Goal: Transaction & Acquisition: Purchase product/service

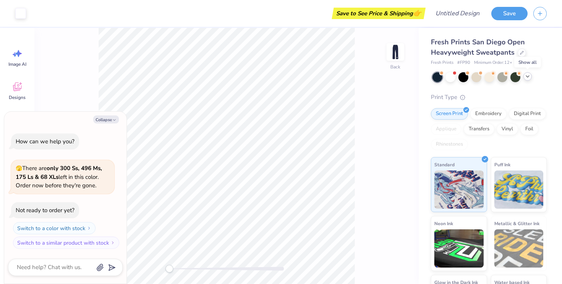
click at [528, 77] on icon at bounding box center [527, 76] width 6 height 6
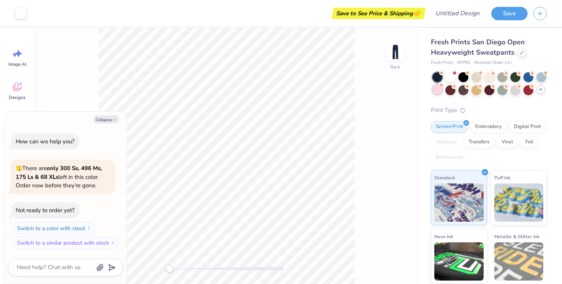
click at [434, 89] on div at bounding box center [437, 89] width 10 height 10
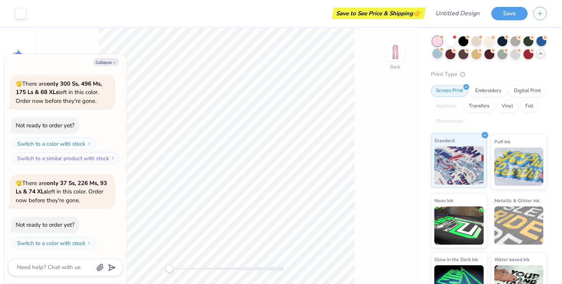
scroll to position [35, 0]
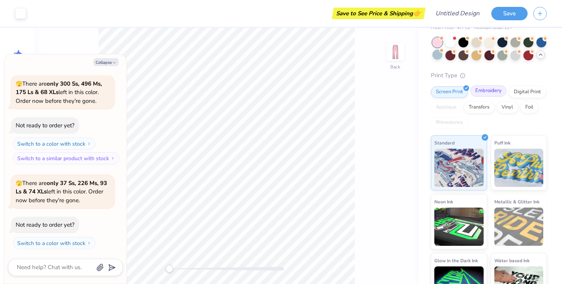
click at [480, 90] on div "Embroidery" at bounding box center [488, 90] width 36 height 11
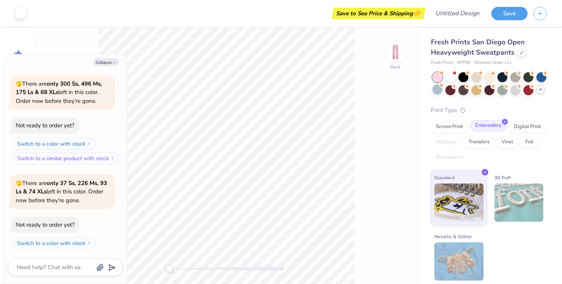
scroll to position [0, 0]
click at [517, 129] on div "Digital Print" at bounding box center [527, 125] width 37 height 11
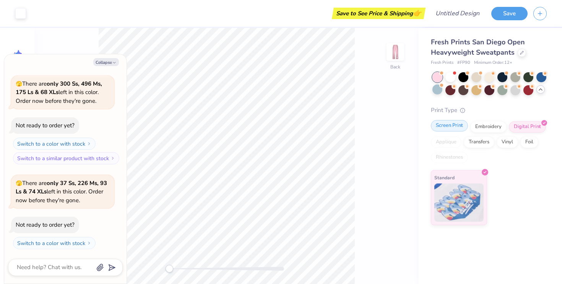
click at [449, 129] on div "Screen Print" at bounding box center [449, 125] width 37 height 11
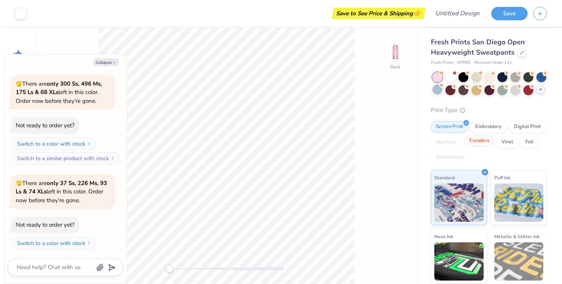
click at [477, 140] on div "Transfers" at bounding box center [479, 140] width 31 height 11
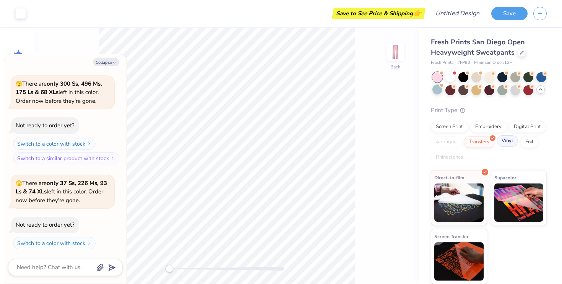
click at [500, 143] on div "Vinyl" at bounding box center [506, 140] width 21 height 11
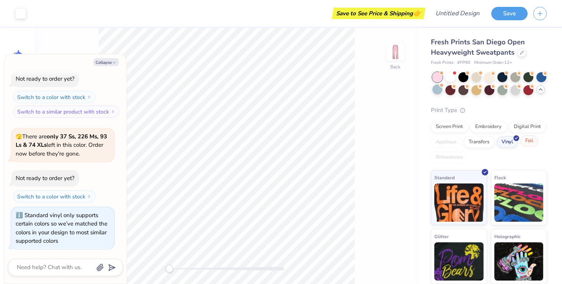
click at [529, 142] on div "Foil" at bounding box center [529, 140] width 18 height 11
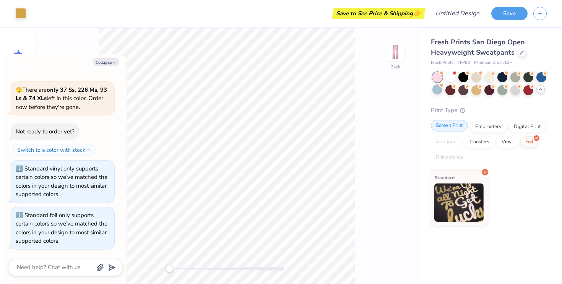
click at [451, 127] on div "Screen Print" at bounding box center [449, 125] width 37 height 11
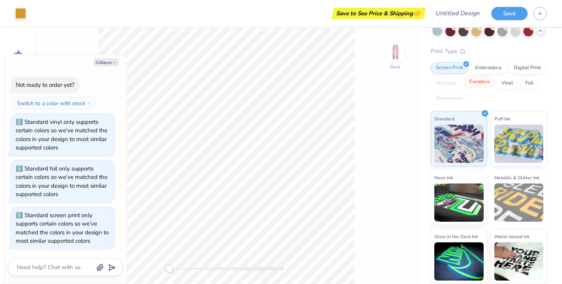
scroll to position [0, 0]
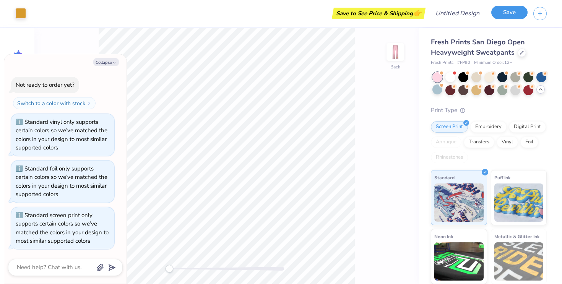
click at [503, 9] on button "Save" at bounding box center [509, 12] width 36 height 13
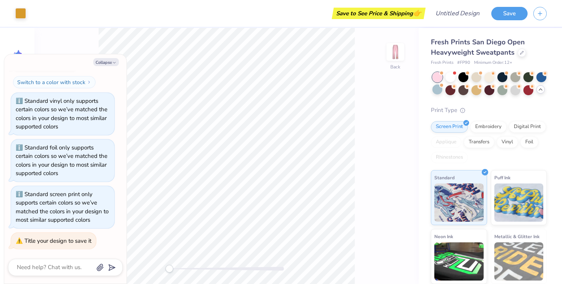
type textarea "x"
click at [378, 15] on div "Save to See Price & Shipping 👉" at bounding box center [379, 13] width 90 height 11
click at [466, 14] on input "Design Title" at bounding box center [466, 13] width 37 height 15
type input "m"
type textarea "x"
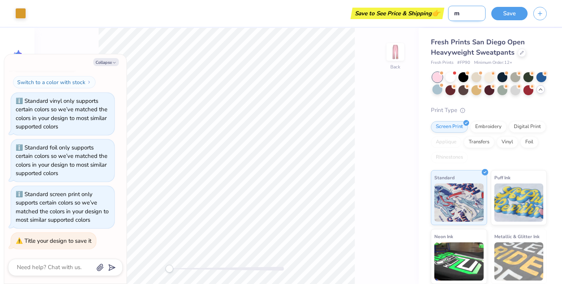
type input "me"
type textarea "x"
type input "mer"
type textarea "x"
type input "merc"
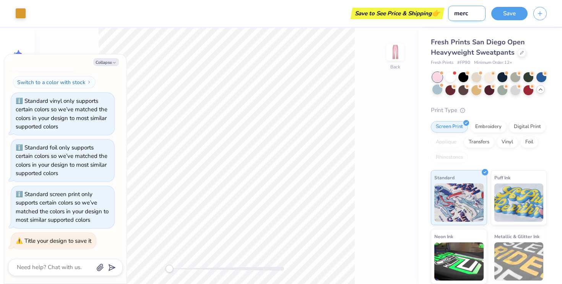
type textarea "x"
type input "merch"
type textarea "x"
type input "merch"
click at [512, 11] on button "Save" at bounding box center [509, 12] width 36 height 13
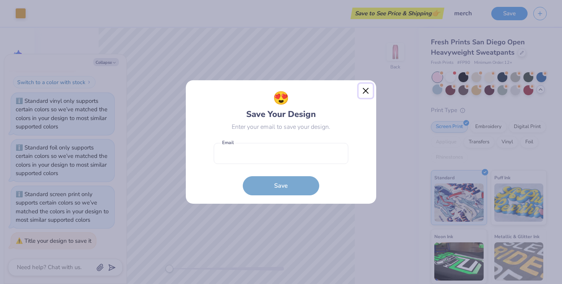
click at [365, 91] on button "Close" at bounding box center [365, 91] width 15 height 15
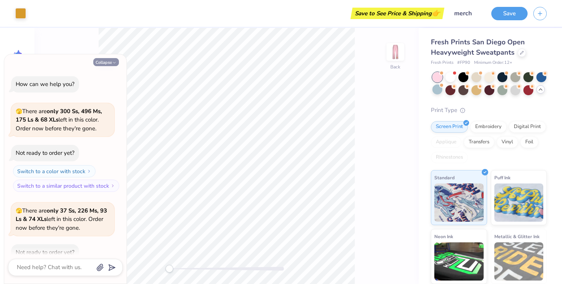
click at [103, 61] on button "Collapse" at bounding box center [106, 62] width 26 height 8
type textarea "x"
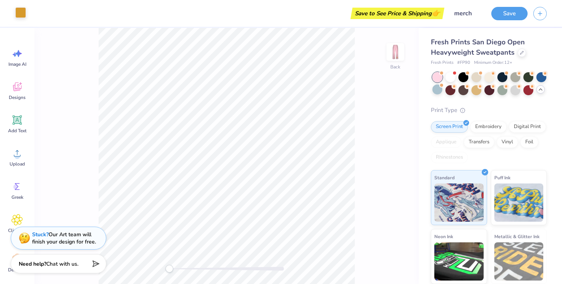
click at [17, 15] on div at bounding box center [20, 12] width 11 height 11
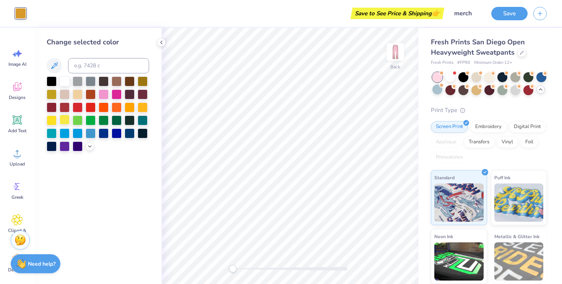
click at [66, 118] on div at bounding box center [65, 120] width 10 height 10
click at [63, 83] on div at bounding box center [65, 81] width 10 height 10
click at [18, 8] on div at bounding box center [20, 13] width 11 height 11
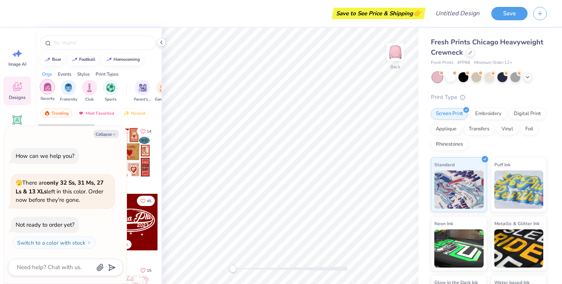
click at [47, 94] on div "filter for Sorority" at bounding box center [47, 86] width 15 height 15
click at [111, 135] on button "Collapse" at bounding box center [106, 134] width 26 height 8
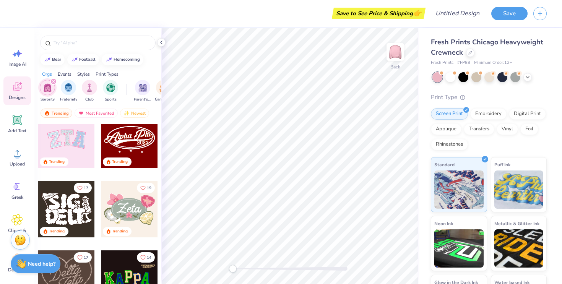
scroll to position [82, 0]
click at [69, 148] on div at bounding box center [66, 140] width 57 height 57
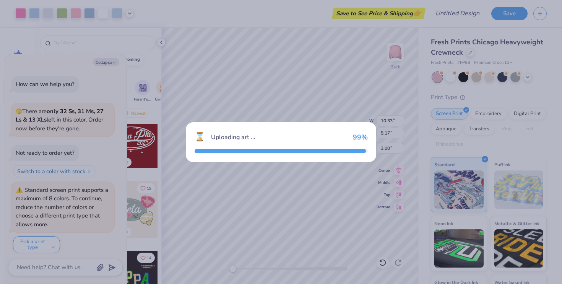
scroll to position [4, 0]
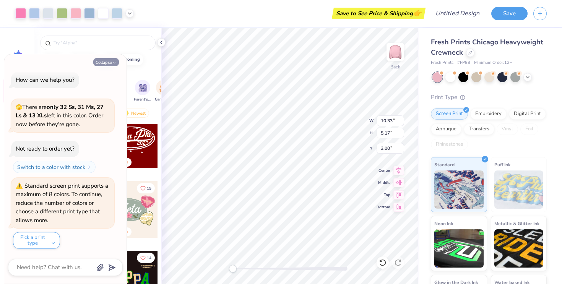
click at [109, 61] on button "Collapse" at bounding box center [106, 62] width 26 height 8
type textarea "x"
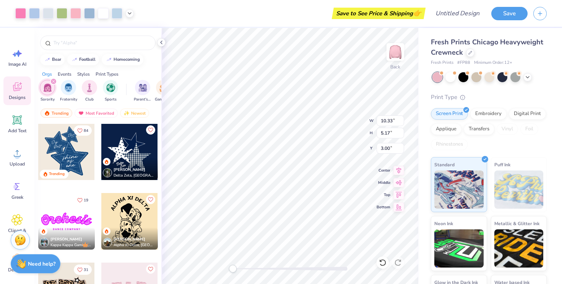
scroll to position [491, 0]
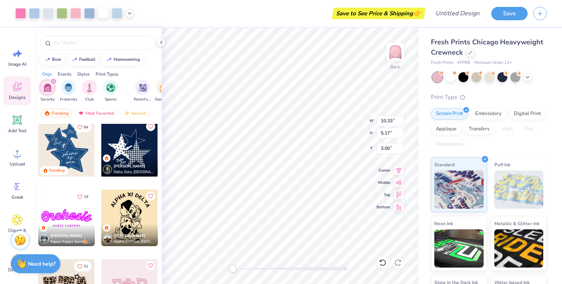
click at [130, 151] on div at bounding box center [129, 148] width 57 height 57
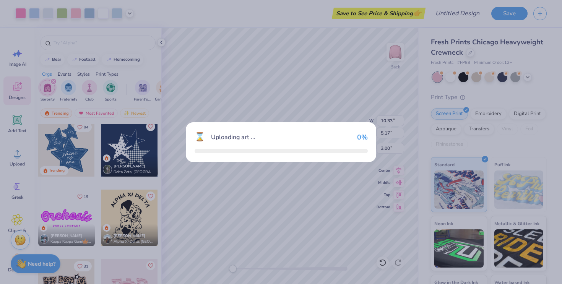
type input "6.40"
type input "5.65"
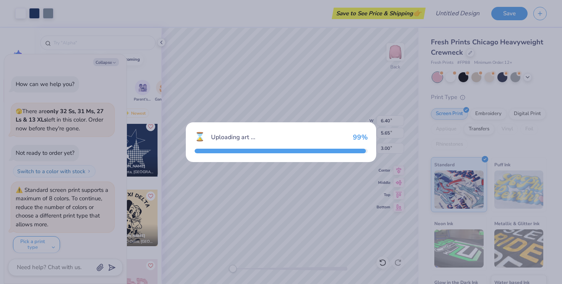
scroll to position [80, 0]
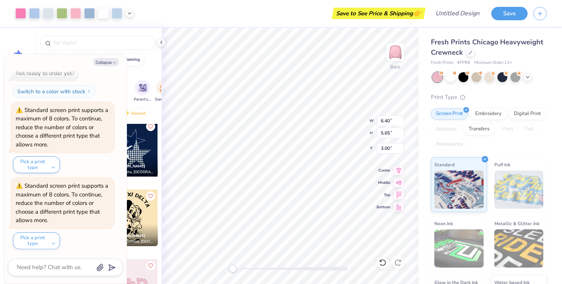
type textarea "x"
type input "10.33"
type input "5.17"
type textarea "x"
type input "9.90"
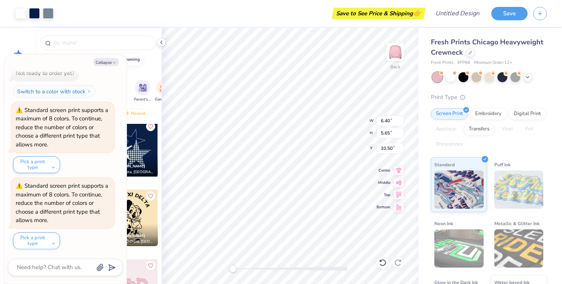
type input "8.74"
type input "7.41"
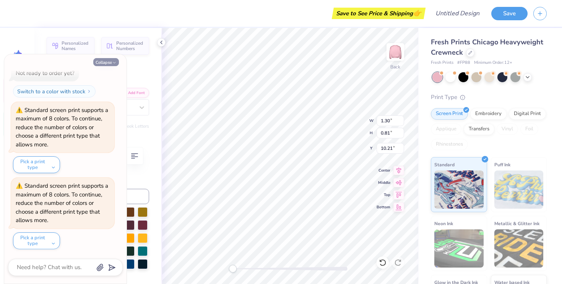
click at [107, 60] on button "Collapse" at bounding box center [106, 62] width 26 height 8
type textarea "x"
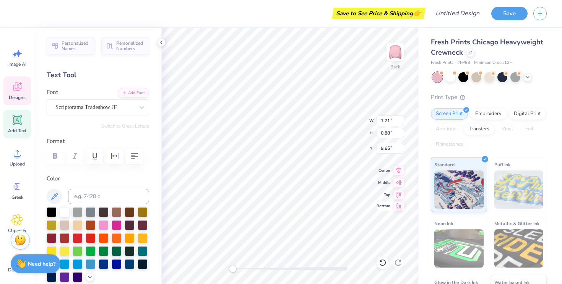
scroll to position [1, 0]
type textarea "Women Building Women"
type input "2.72"
type input "2.65"
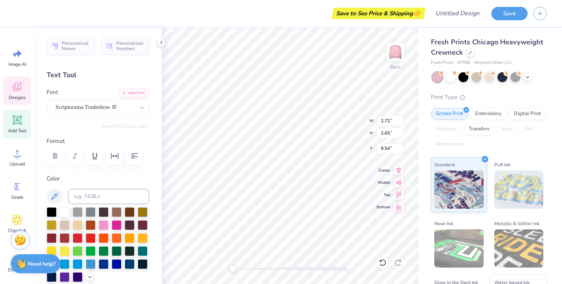
type input "9.54"
type input "2.81"
type input "2.73"
type input "9.58"
type input "6.78"
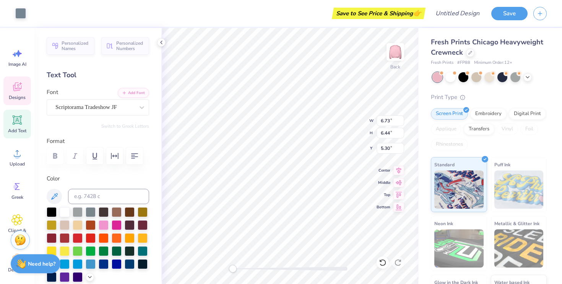
type input "6.45"
click at [107, 224] on div at bounding box center [104, 224] width 10 height 10
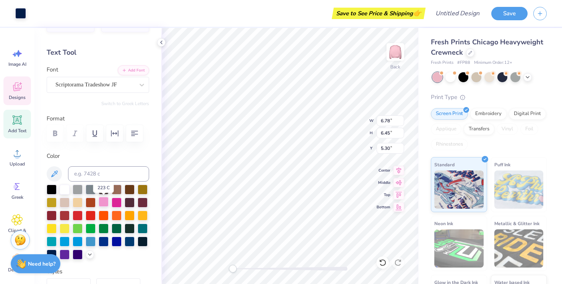
scroll to position [22, 0]
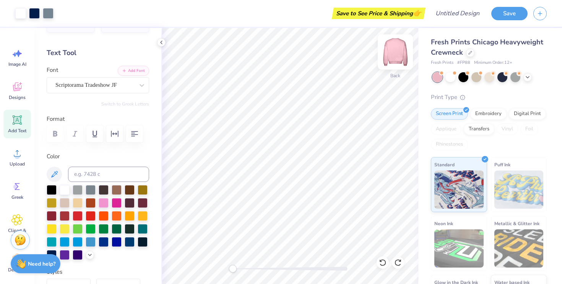
click at [394, 55] on img at bounding box center [395, 52] width 31 height 31
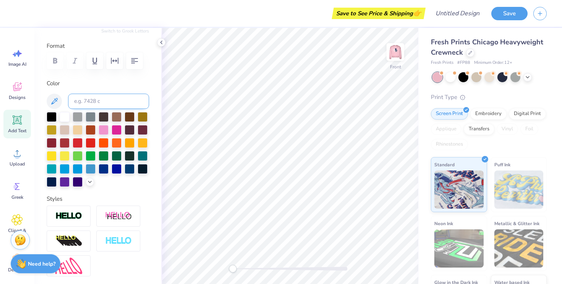
scroll to position [0, 0]
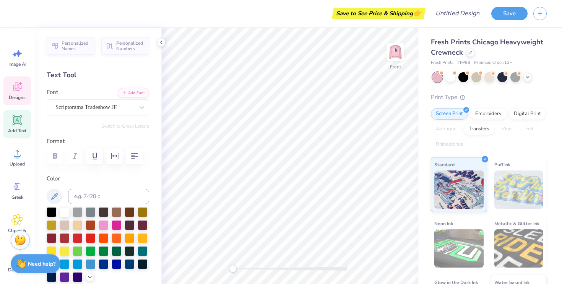
click at [14, 88] on icon at bounding box center [16, 88] width 7 height 6
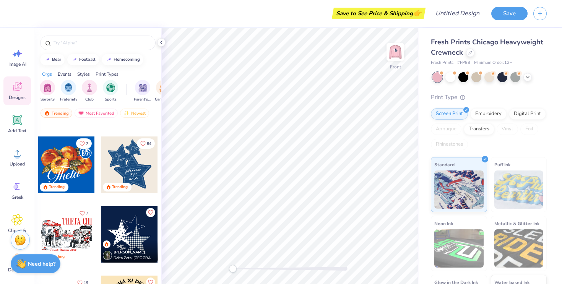
scroll to position [545, 0]
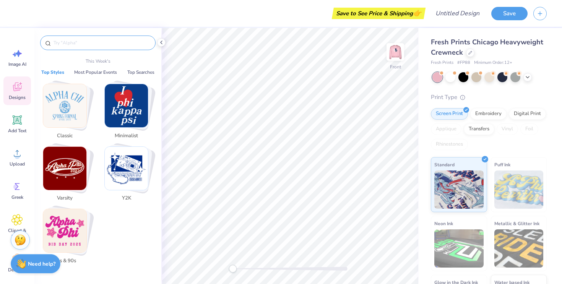
click at [87, 42] on input "text" at bounding box center [102, 43] width 98 height 8
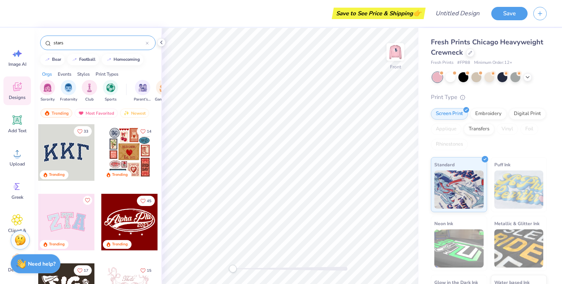
type input "stars"
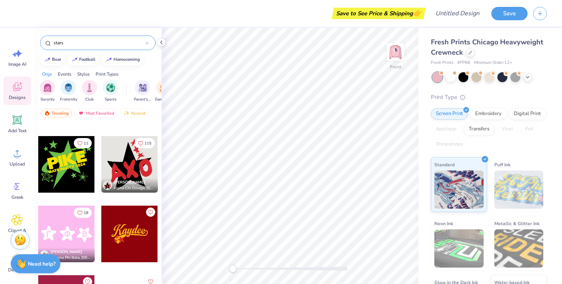
scroll to position [751, 0]
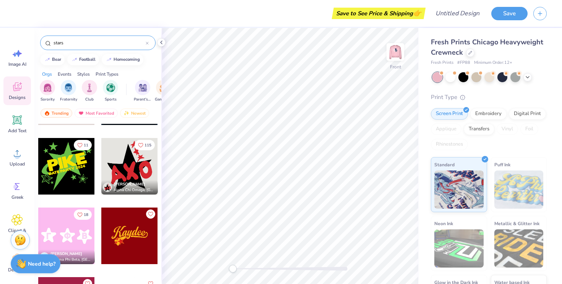
click at [123, 158] on div at bounding box center [129, 166] width 57 height 57
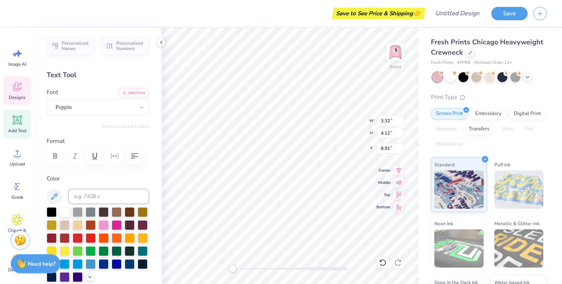
type textarea "B"
type input "3.41"
type input "4.21"
type input "9.79"
type textarea "W"
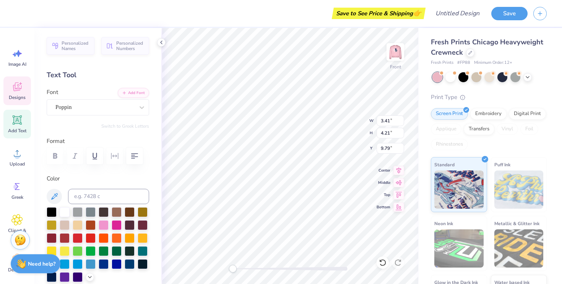
type input "2.88"
type input "3.92"
type input "8.68"
type textarea "W"
type input "9.76"
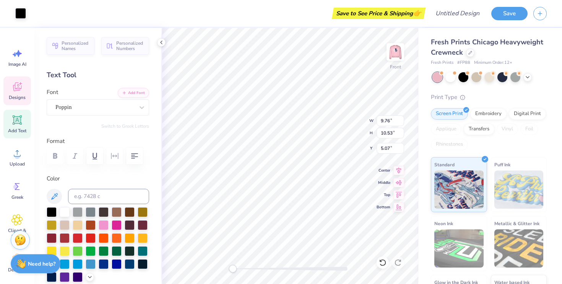
type input "10.53"
type input "5.07"
type input "12.67"
type input "13.68"
type input "2.91"
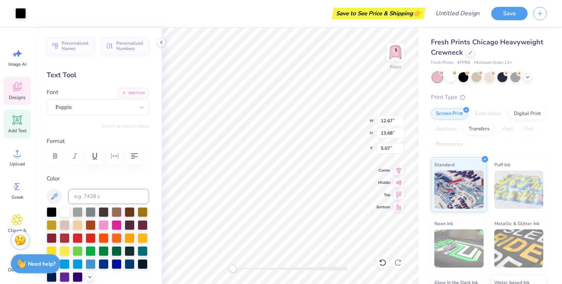
type input "3.82"
type input "8.74"
click at [115, 225] on div at bounding box center [117, 224] width 10 height 10
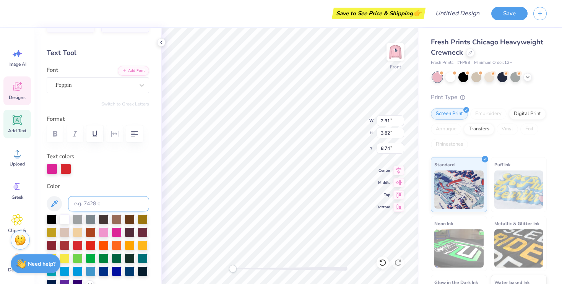
scroll to position [32, 0]
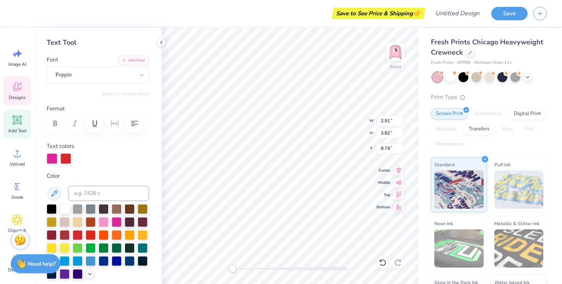
type input "3.45"
type input "3.96"
type input "9.01"
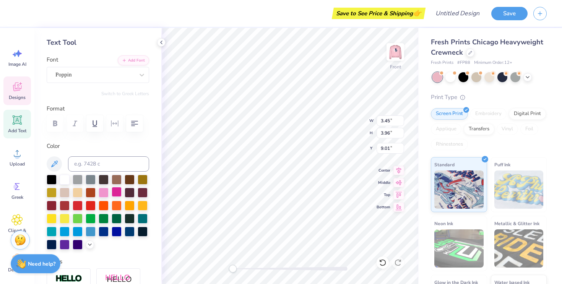
click at [116, 191] on div at bounding box center [117, 192] width 10 height 10
type input "3.46"
type input "4.34"
type input "9.54"
click at [115, 191] on div at bounding box center [117, 192] width 10 height 10
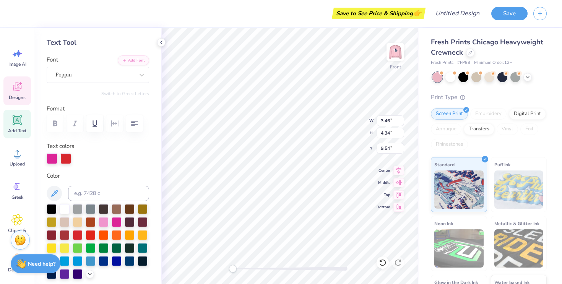
type input "1.56"
type input "1.55"
type input "7.47"
click at [113, 218] on div at bounding box center [117, 221] width 10 height 10
click at [52, 157] on div at bounding box center [52, 157] width 11 height 11
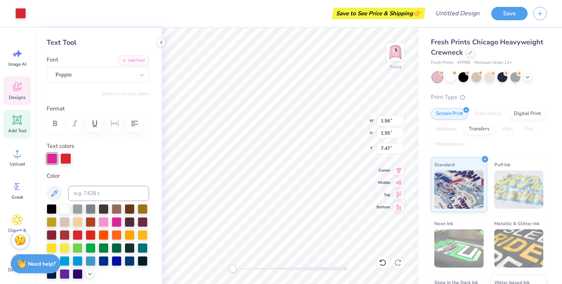
click at [49, 157] on div at bounding box center [52, 158] width 11 height 11
click at [52, 156] on div at bounding box center [52, 157] width 11 height 11
type input "1.56"
type input "1.55"
type input "7.47"
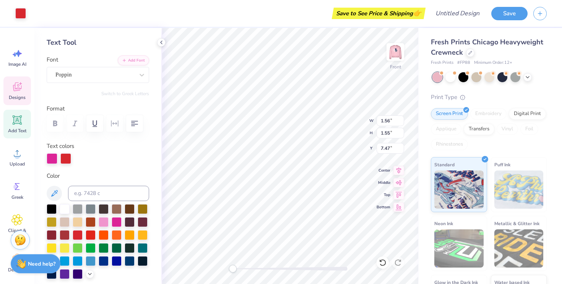
type input "1.25"
type input "1.63"
type input "5.95"
type input "1.45"
type input "1.52"
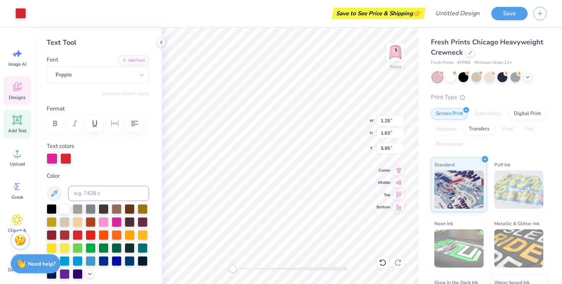
type input "4.44"
click at [396, 66] on div "Front" at bounding box center [395, 56] width 18 height 27
type input "1.52"
type input "1.59"
type input "2.36"
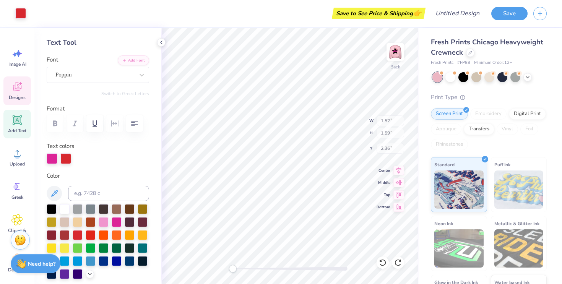
type input "6.30"
type input "6.34"
type input "5.40"
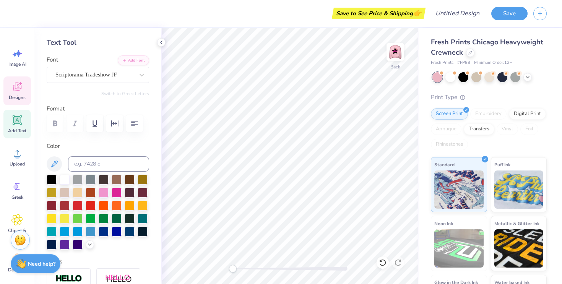
click at [22, 87] on icon at bounding box center [16, 86] width 11 height 11
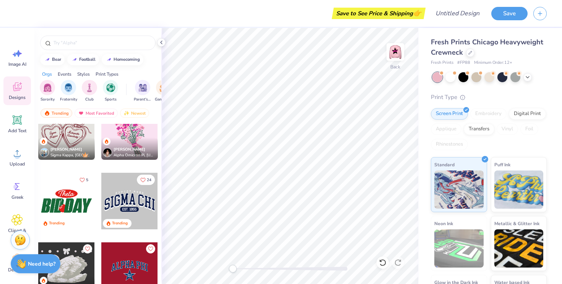
scroll to position [2451, 0]
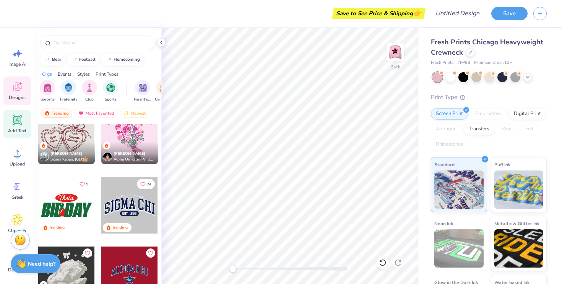
click at [18, 118] on icon at bounding box center [17, 120] width 7 height 7
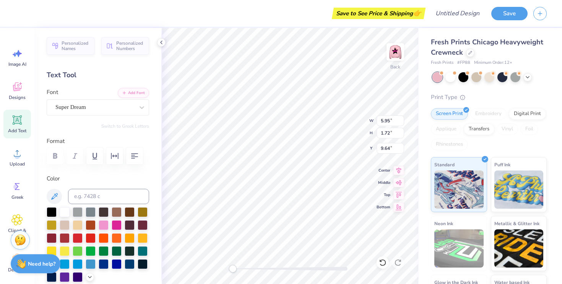
scroll to position [0, 3]
type textarea "women building women"
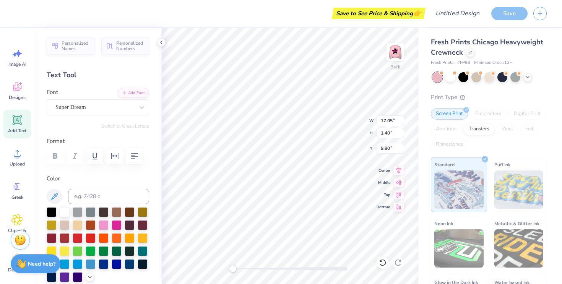
type input "9.10"
type input "10.11"
type input "0.83"
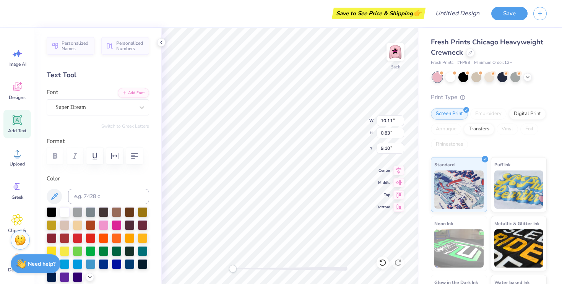
type input "7.14"
type input "0.59"
type input "4.68"
click at [396, 48] on img at bounding box center [395, 52] width 31 height 31
click at [392, 53] on img at bounding box center [395, 52] width 31 height 31
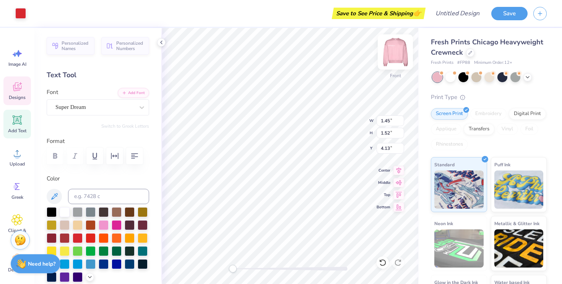
type input "1.52"
type input "1.59"
type input "2.36"
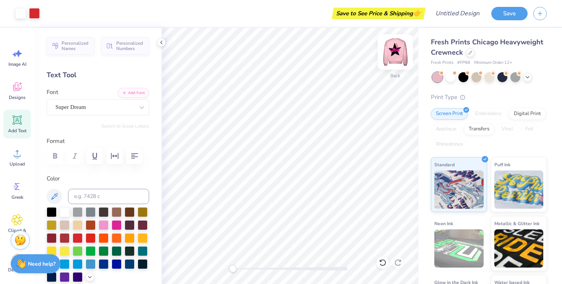
click at [392, 53] on img at bounding box center [395, 52] width 31 height 31
click at [394, 53] on img at bounding box center [395, 52] width 31 height 31
click at [395, 49] on img at bounding box center [395, 52] width 31 height 31
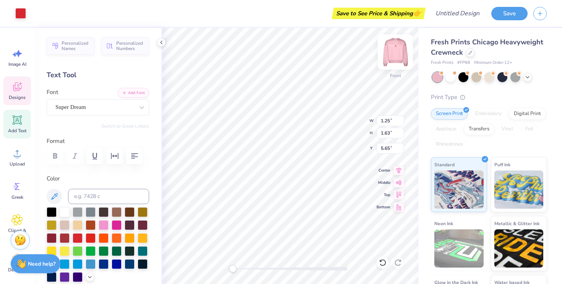
click at [392, 54] on img at bounding box center [395, 52] width 31 height 31
type input "1.31"
type input "1.71"
type input "3.95"
click at [394, 55] on img at bounding box center [395, 52] width 31 height 31
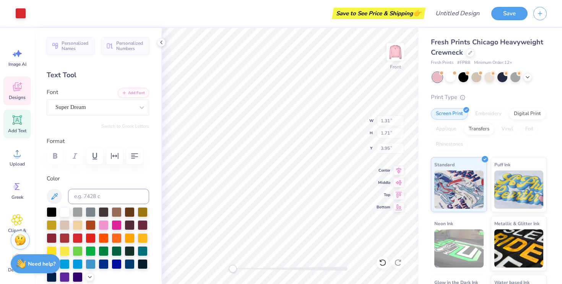
type input "1.25"
type input "1.63"
type input "4.74"
type input "1.56"
type input "1.55"
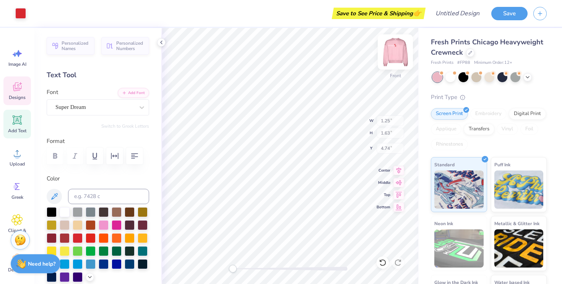
type input "7.29"
click at [393, 52] on img at bounding box center [395, 52] width 31 height 31
type input "1.63"
type input "1.62"
type input "5.66"
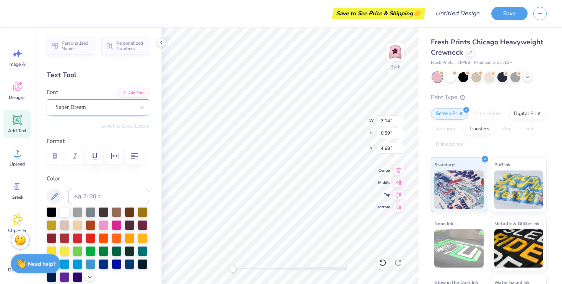
click at [95, 110] on div "Super Dream" at bounding box center [95, 107] width 80 height 12
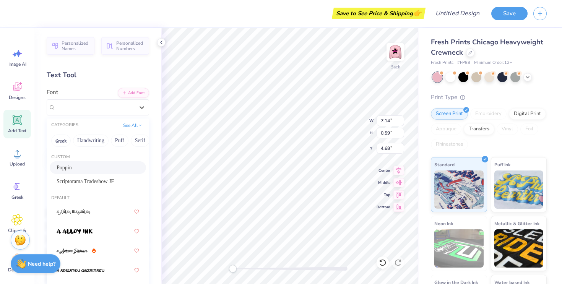
click at [72, 165] on span "Poppin" at bounding box center [64, 168] width 15 height 8
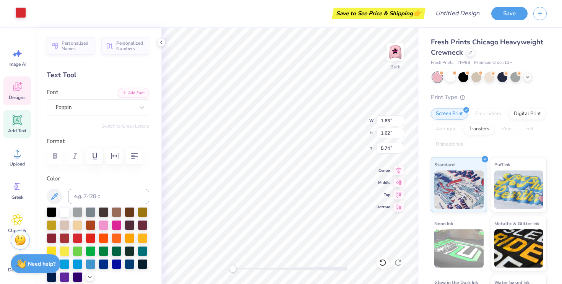
click at [18, 15] on div at bounding box center [20, 12] width 11 height 11
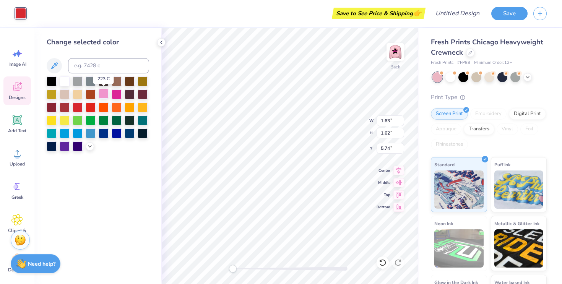
click at [103, 94] on div at bounding box center [104, 94] width 10 height 10
click at [61, 79] on div at bounding box center [65, 81] width 10 height 10
click at [132, 82] on div at bounding box center [130, 81] width 10 height 10
click at [393, 55] on img at bounding box center [395, 52] width 31 height 31
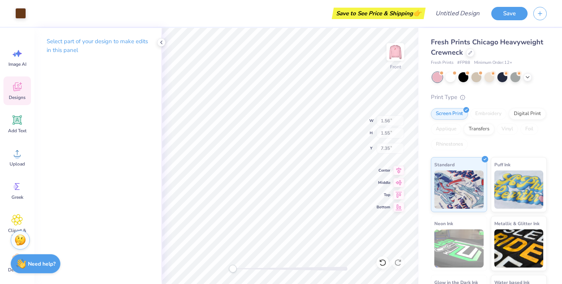
type input "1.56"
type input "1.55"
type input "7.35"
type input "12.67"
type input "13.68"
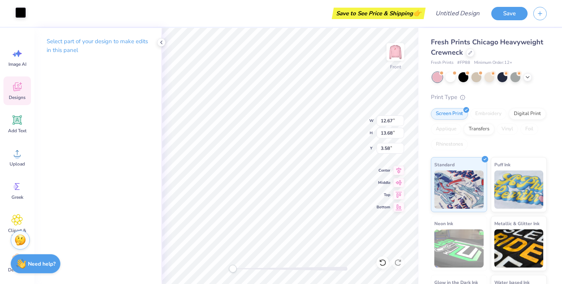
click at [21, 12] on div at bounding box center [20, 12] width 11 height 11
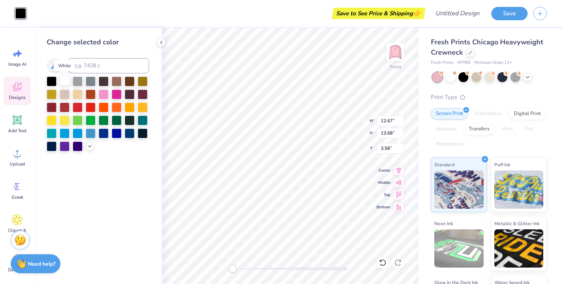
click at [65, 83] on div at bounding box center [65, 81] width 10 height 10
type input "3.61"
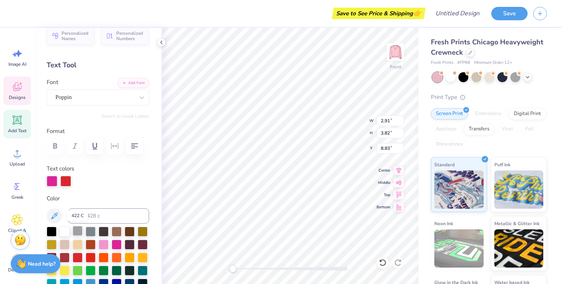
scroll to position [11, 0]
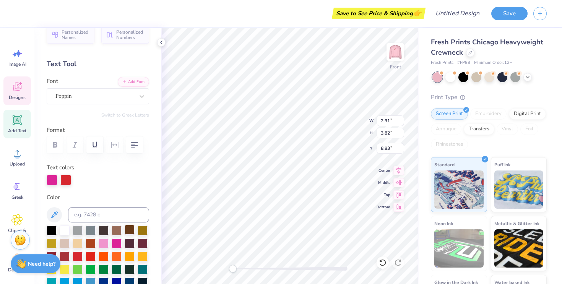
click at [129, 231] on body "Save to See Price & Shipping 👉 Design Title Save Image AI Designs Add Text Uplo…" at bounding box center [281, 142] width 562 height 284
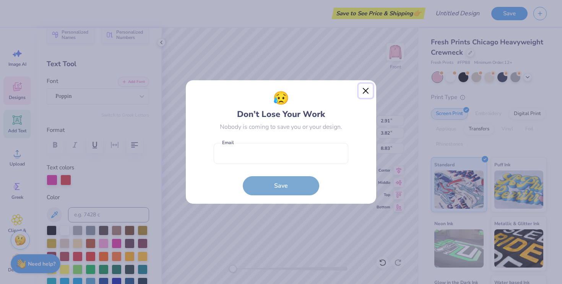
click at [364, 92] on button "Close" at bounding box center [365, 91] width 15 height 15
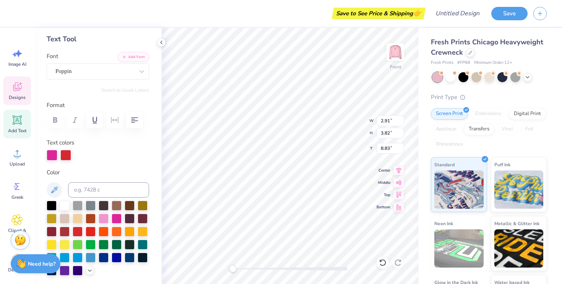
scroll to position [42, 0]
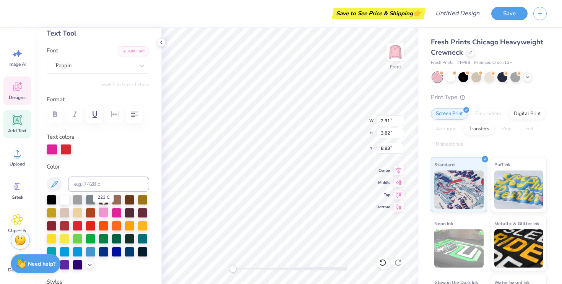
click at [105, 212] on div at bounding box center [104, 212] width 10 height 10
type input "3.45"
type input "3.96"
click at [103, 211] on div at bounding box center [104, 212] width 10 height 10
type input "3.46"
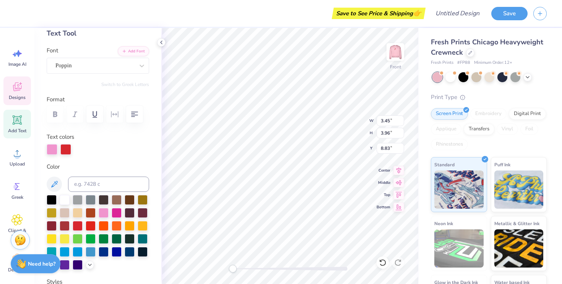
type input "4.34"
type input "9.33"
click at [101, 213] on div at bounding box center [104, 212] width 10 height 10
type input "1.56"
type input "1.55"
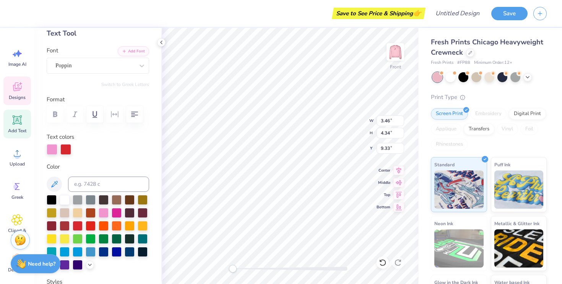
type input "7.29"
click at [113, 212] on div at bounding box center [117, 212] width 10 height 10
click at [102, 212] on div at bounding box center [104, 212] width 10 height 10
click at [19, 15] on div at bounding box center [20, 12] width 11 height 11
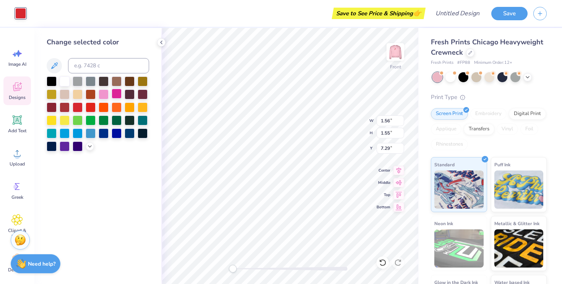
click at [113, 94] on div at bounding box center [117, 94] width 10 height 10
type input "1.25"
type input "1.63"
type input "5.65"
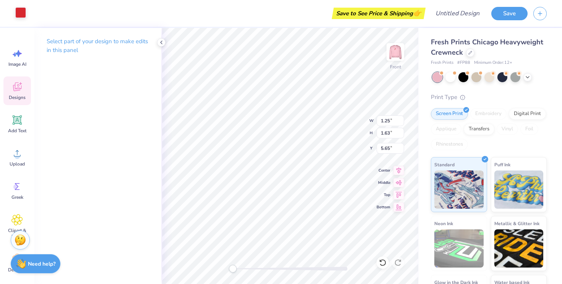
click at [23, 15] on div at bounding box center [20, 12] width 11 height 11
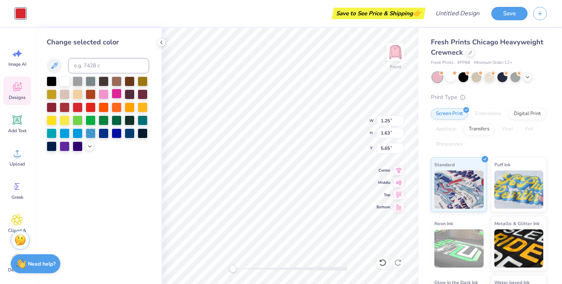
click at [116, 92] on div at bounding box center [117, 94] width 10 height 10
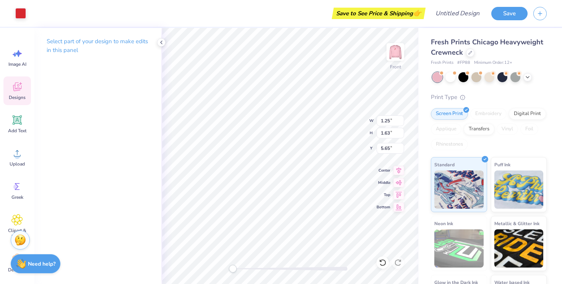
type input "1.45"
type input "1.52"
type input "4.13"
click at [21, 17] on div at bounding box center [20, 12] width 11 height 11
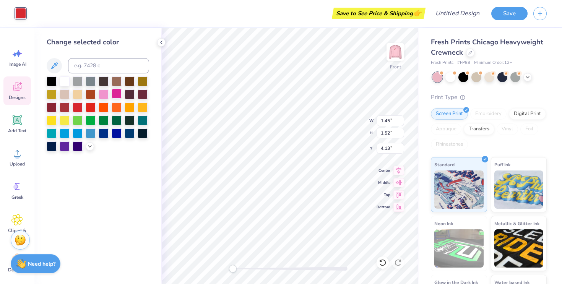
click at [116, 91] on div at bounding box center [117, 94] width 10 height 10
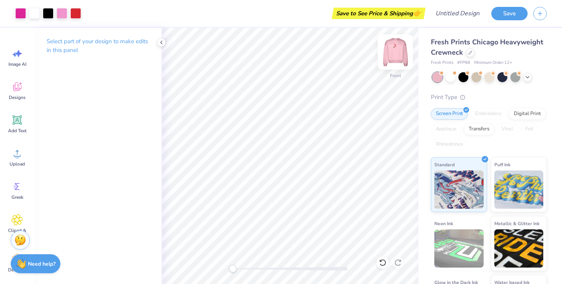
click at [392, 52] on img at bounding box center [395, 52] width 31 height 31
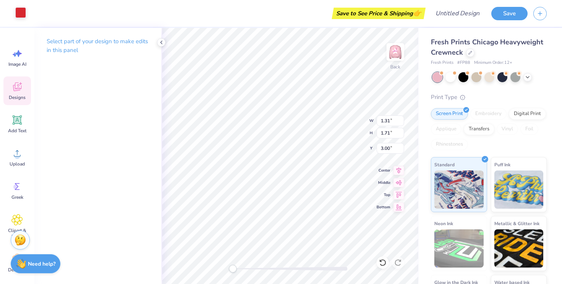
click at [19, 12] on div at bounding box center [20, 12] width 11 height 11
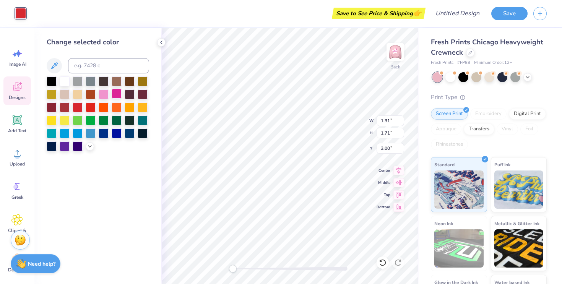
click at [116, 92] on div at bounding box center [117, 94] width 10 height 10
type input "1.63"
type input "1.62"
type input "5.74"
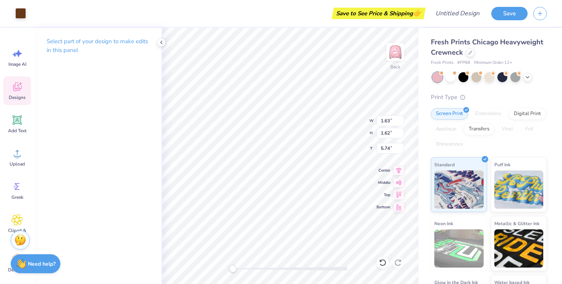
click at [13, 11] on div "Art colors" at bounding box center [13, 13] width 26 height 27
click at [19, 11] on div at bounding box center [20, 12] width 11 height 11
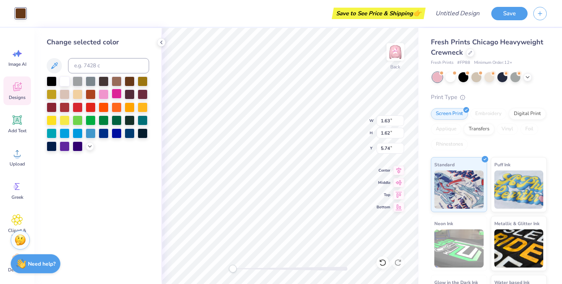
click at [117, 96] on div at bounding box center [117, 94] width 10 height 10
type input "1.52"
type input "1.59"
type input "4.47"
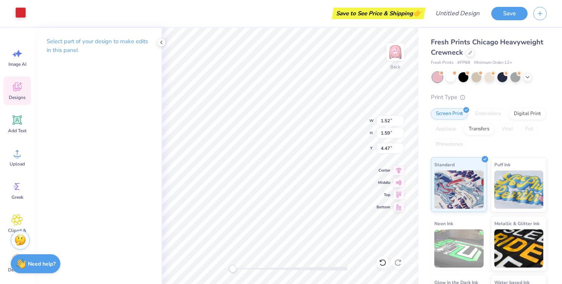
click at [17, 13] on div at bounding box center [20, 12] width 11 height 11
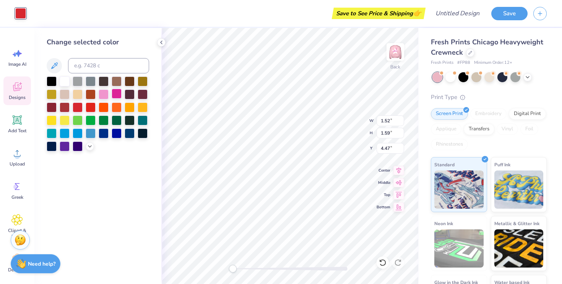
click at [115, 95] on div at bounding box center [117, 94] width 10 height 10
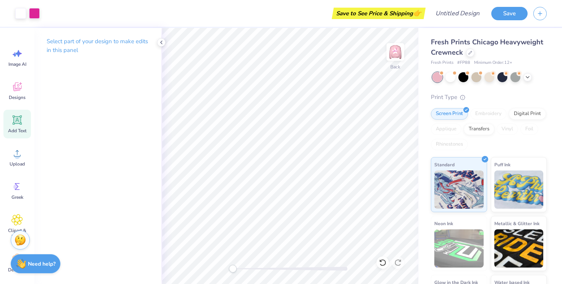
click at [14, 122] on icon at bounding box center [17, 120] width 7 height 7
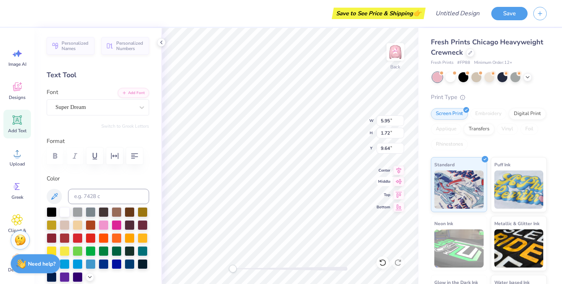
type textarea "T"
type textarea "university of florida"
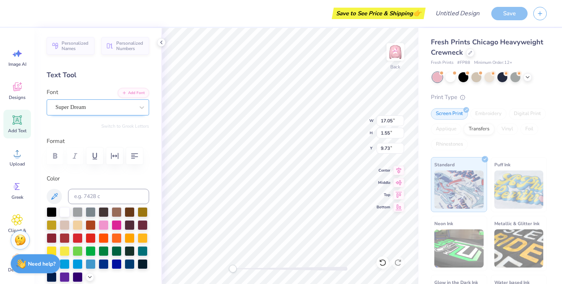
click at [82, 107] on div "Super Dream" at bounding box center [95, 107] width 80 height 12
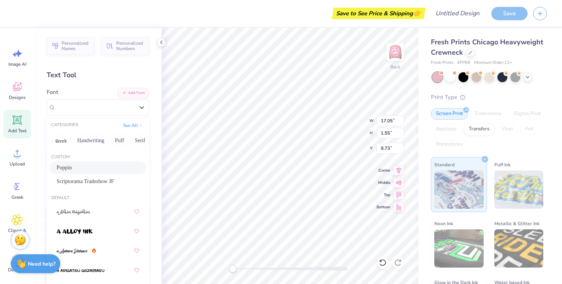
click at [79, 165] on div "Poppin" at bounding box center [98, 168] width 83 height 8
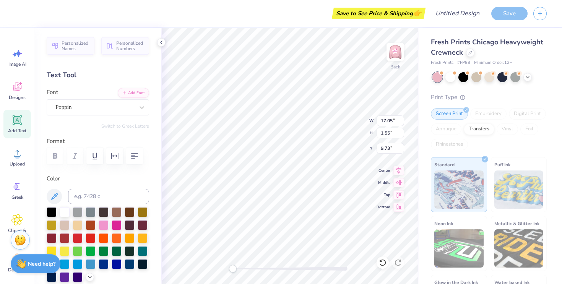
type input "4.63"
type input "0.40"
type input "9.76"
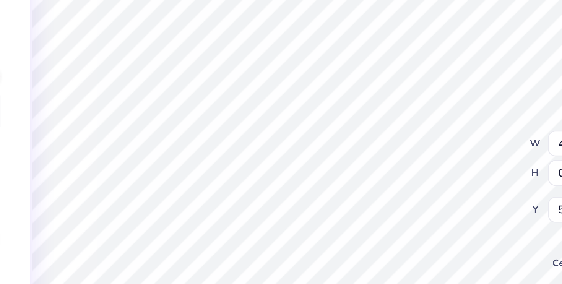
type input "5.16"
type input "0.44"
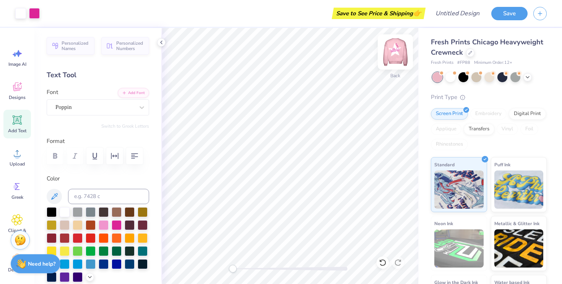
click at [396, 50] on img at bounding box center [395, 52] width 31 height 31
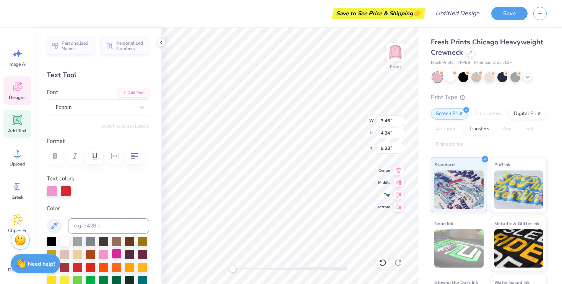
click at [116, 253] on div at bounding box center [117, 254] width 10 height 10
type input "3.45"
type input "3.96"
type input "8.83"
click at [114, 253] on div at bounding box center [117, 254] width 10 height 10
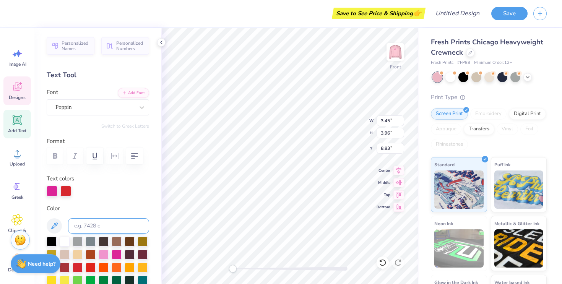
type input "2.91"
type input "3.82"
click at [115, 252] on div at bounding box center [117, 254] width 10 height 10
type input "12.67"
type input "13.68"
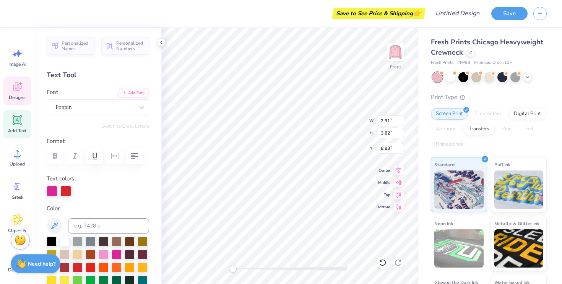
type input "3.61"
type input "13.35"
type input "14.41"
type input "3.45"
type input "3.96"
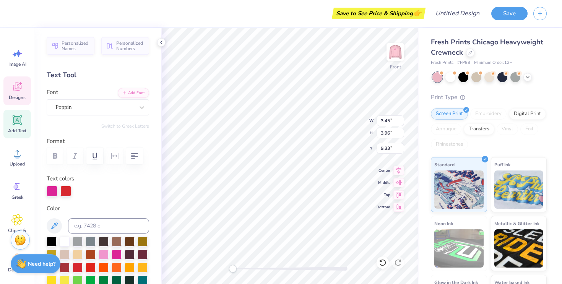
type input "3.46"
type input "4.34"
type input "9.33"
type input "3.45"
type input "3.96"
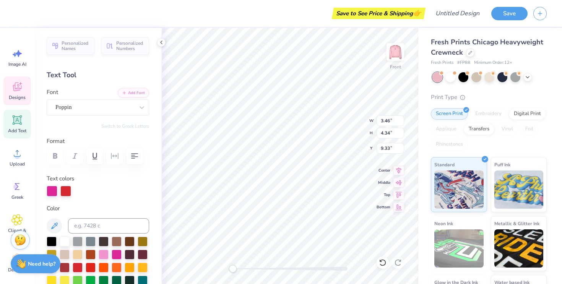
type input "8.90"
type input "13.35"
type input "14.41"
type input "3.64"
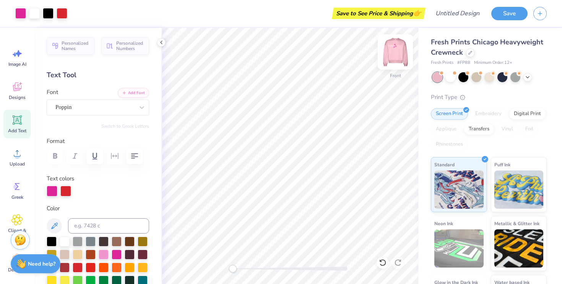
click at [392, 55] on img at bounding box center [395, 52] width 31 height 31
click at [395, 55] on img at bounding box center [395, 52] width 31 height 31
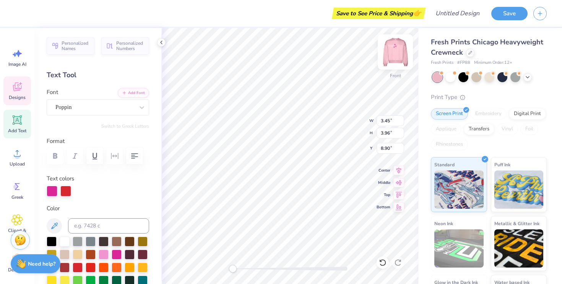
click at [394, 53] on img at bounding box center [395, 52] width 31 height 31
type input "3.61"
type input "4.15"
type input "7.36"
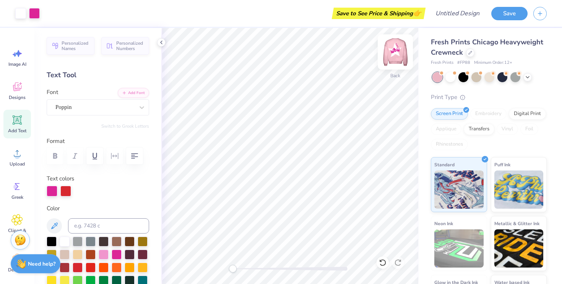
click at [394, 55] on img at bounding box center [395, 52] width 31 height 31
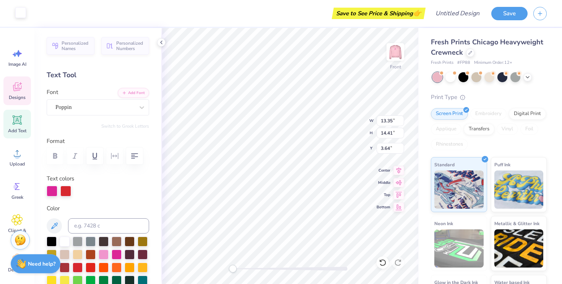
click at [21, 16] on div at bounding box center [20, 12] width 11 height 11
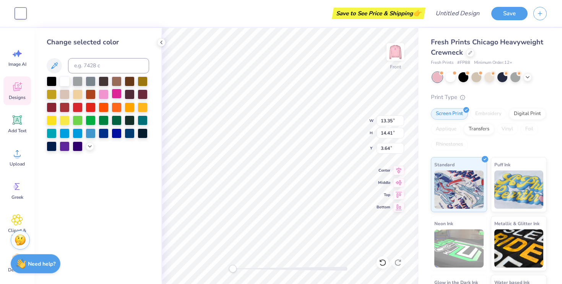
click at [116, 96] on div at bounding box center [117, 94] width 10 height 10
type input "3.46"
type input "4.34"
type input "10.13"
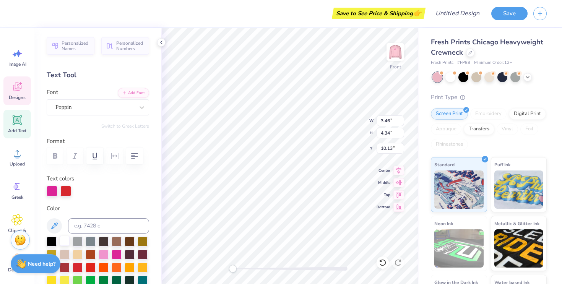
click at [68, 241] on div at bounding box center [65, 241] width 10 height 10
type input "3.45"
type input "3.96"
type input "8.90"
click at [65, 242] on div at bounding box center [65, 241] width 10 height 10
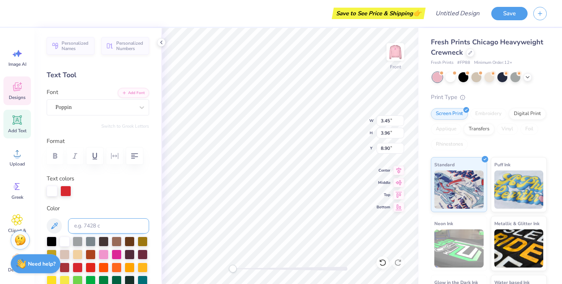
type input "2.91"
type input "3.82"
click at [68, 238] on div at bounding box center [65, 241] width 10 height 10
type input "1.45"
type input "1.52"
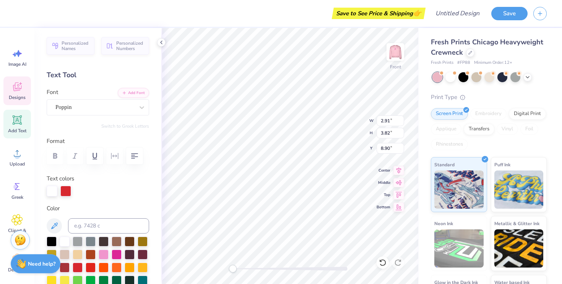
type input "4.13"
click at [65, 237] on div at bounding box center [65, 241] width 10 height 10
click at [63, 243] on div at bounding box center [65, 241] width 10 height 10
click at [16, 13] on div at bounding box center [20, 12] width 11 height 11
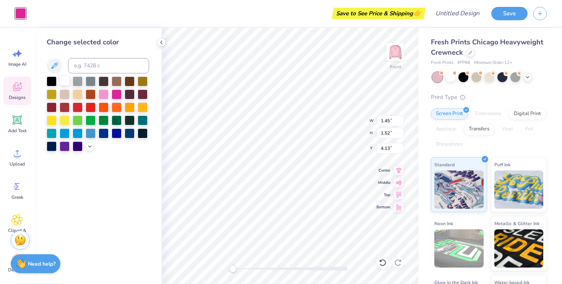
click at [65, 83] on div at bounding box center [65, 81] width 10 height 10
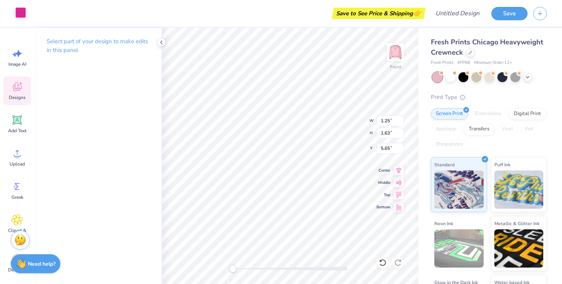
click at [23, 7] on div at bounding box center [20, 12] width 11 height 11
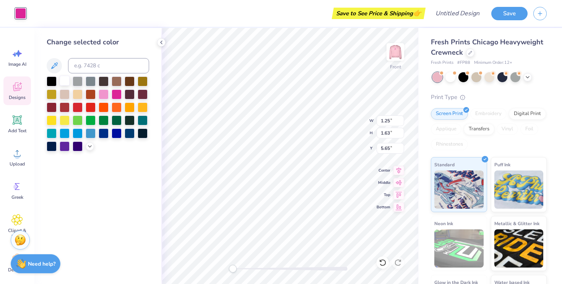
click at [64, 81] on div at bounding box center [65, 81] width 10 height 10
type input "1.56"
type input "1.55"
type input "7.29"
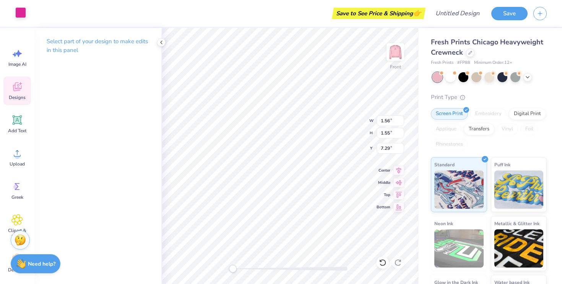
click at [23, 15] on div at bounding box center [20, 12] width 11 height 11
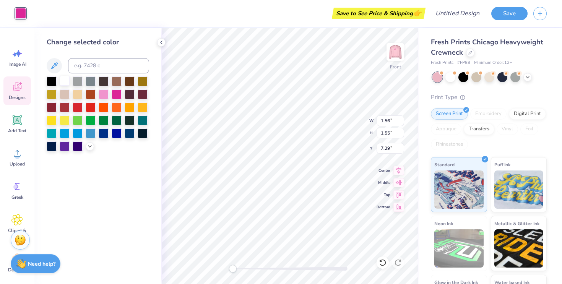
click at [66, 79] on div at bounding box center [65, 81] width 10 height 10
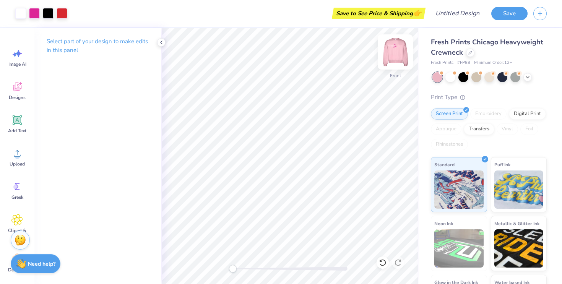
click at [398, 49] on img at bounding box center [395, 52] width 31 height 31
click at [398, 49] on img at bounding box center [394, 51] width 15 height 15
click at [468, 13] on input "Design Title" at bounding box center [466, 13] width 37 height 15
type input "s"
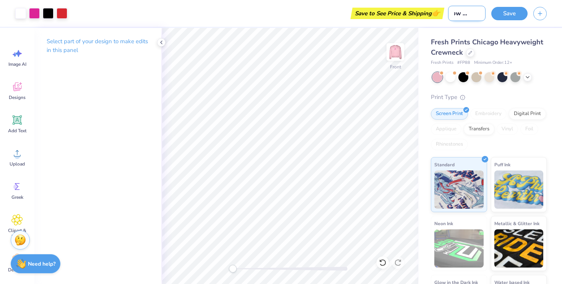
type input "wbw merch"
click at [504, 11] on button "Save" at bounding box center [509, 12] width 36 height 13
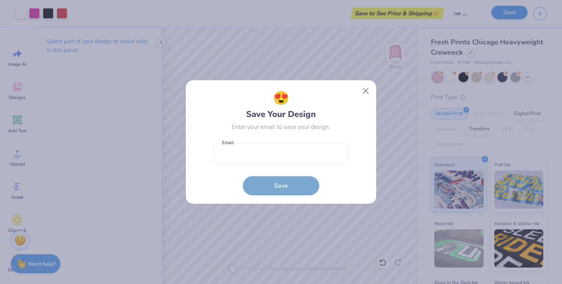
scroll to position [0, 0]
click at [248, 156] on input "email" at bounding box center [281, 153] width 135 height 21
type input "sophiestrehl@icloud.com"
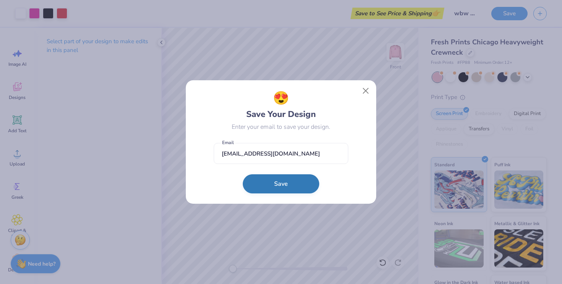
click at [284, 180] on button "Save" at bounding box center [281, 183] width 76 height 19
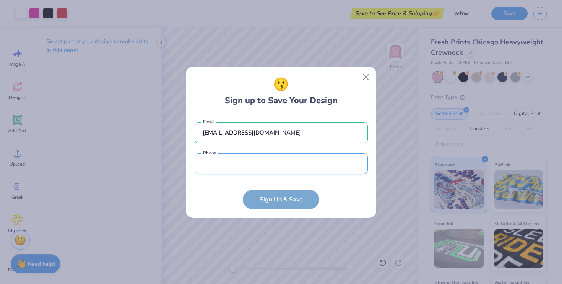
click at [269, 169] on input "tel" at bounding box center [281, 163] width 173 height 21
type input "(952) 201-7888"
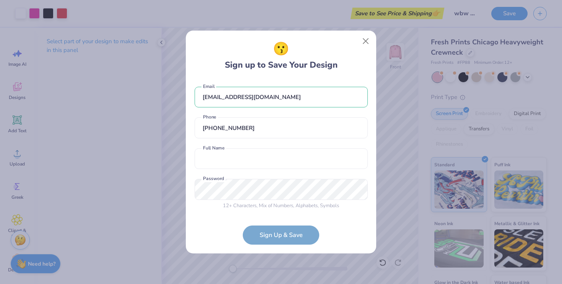
click at [276, 230] on form "sophiestrehl@icloud.com Email (952) 201-7888 Phone Full Name is a required fiel…" at bounding box center [281, 162] width 173 height 166
click at [256, 160] on input "text" at bounding box center [281, 158] width 173 height 21
type input "Sophia Strehl"
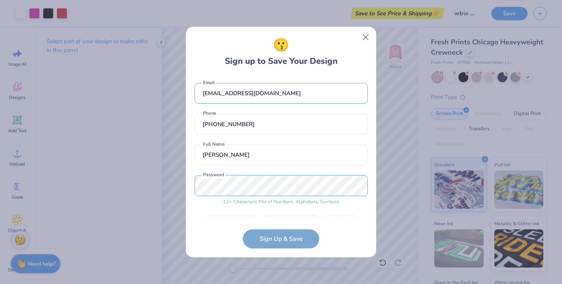
scroll to position [21, 0]
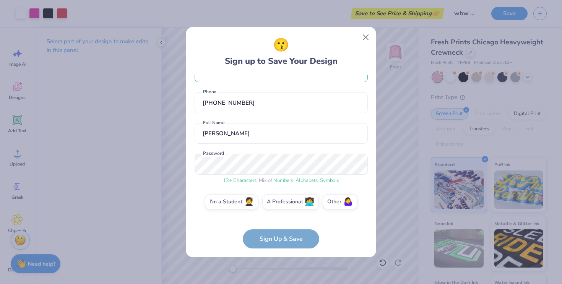
click at [263, 243] on form "sophiestrehl@icloud.com Email (952) 201-7888 Phone Sophia Strehl Full Name 12 +…" at bounding box center [281, 161] width 173 height 173
click at [268, 239] on form "sophiestrehl@icloud.com Email (952) 201-7888 Phone Sophia Strehl Full Name 12 +…" at bounding box center [281, 161] width 173 height 173
click at [230, 211] on div "I'm a Student 🧑‍🎓 A Professional 👩‍💻 Other 🤷‍♀️" at bounding box center [281, 203] width 173 height 19
click at [230, 203] on label "I'm a Student 🧑‍🎓" at bounding box center [231, 200] width 53 height 15
click at [279, 223] on input "I'm a Student 🧑‍🎓" at bounding box center [281, 225] width 5 height 5
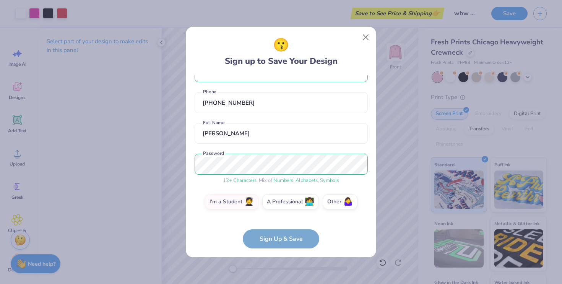
scroll to position [48, 0]
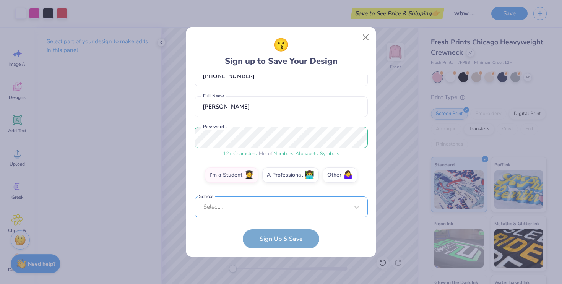
click at [259, 217] on form "sophiestrehl@icloud.com Email (952) 201-7888 Phone Sophia Strehl Full Name 12 +…" at bounding box center [281, 161] width 173 height 173
click at [259, 211] on div "sophiestrehl@icloud.com Email (952) 201-7888 Phone Sophia Strehl Full Name 12 +…" at bounding box center [281, 146] width 173 height 142
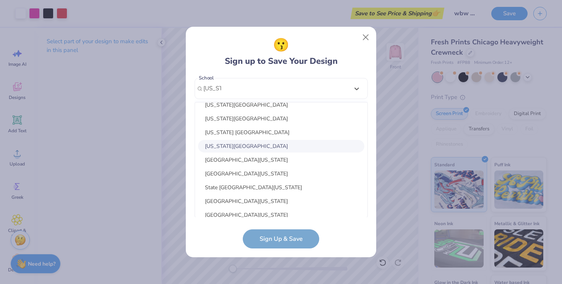
scroll to position [90, 0]
click at [242, 158] on div "University of Florida" at bounding box center [281, 159] width 166 height 13
type input "florida"
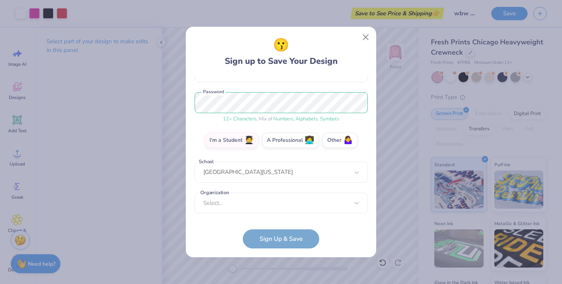
scroll to position [83, 0]
click at [269, 235] on form "sophiestrehl@icloud.com Email (952) 201-7888 Phone Sophia Strehl Full Name 12 +…" at bounding box center [281, 161] width 173 height 173
click at [262, 202] on div "Select..." at bounding box center [281, 203] width 173 height 21
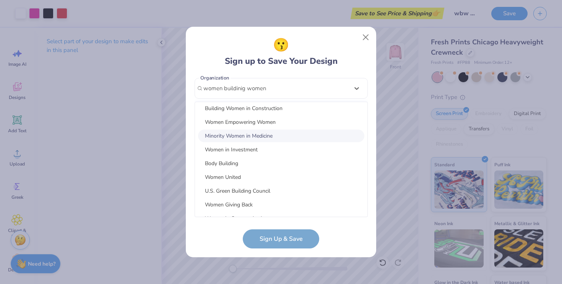
scroll to position [2, 0]
click at [227, 122] on div "Women Empowering Women" at bounding box center [281, 123] width 166 height 13
type input "women buildinig women"
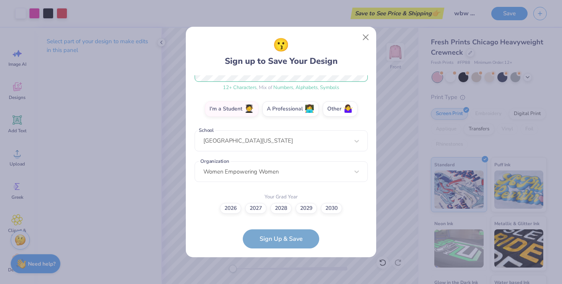
scroll to position [114, 0]
click at [282, 210] on label "2028" at bounding box center [280, 207] width 21 height 11
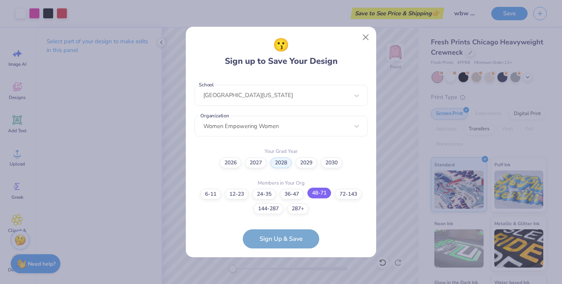
click at [321, 196] on label "48-71" at bounding box center [319, 193] width 24 height 11
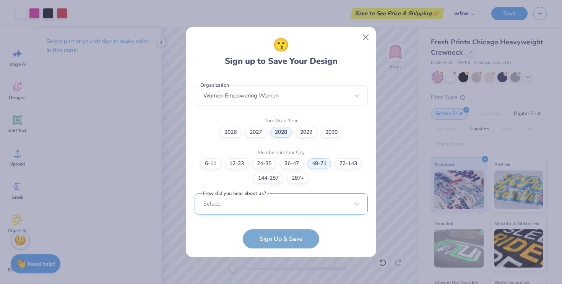
click at [264, 208] on div "Select..." at bounding box center [281, 203] width 173 height 21
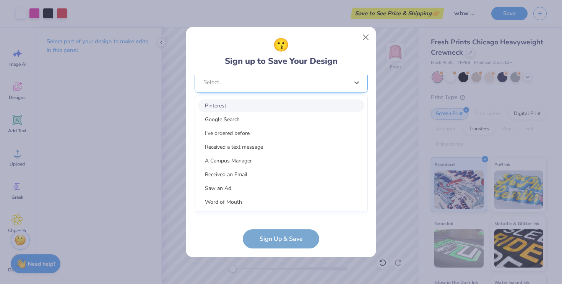
scroll to position [305, 0]
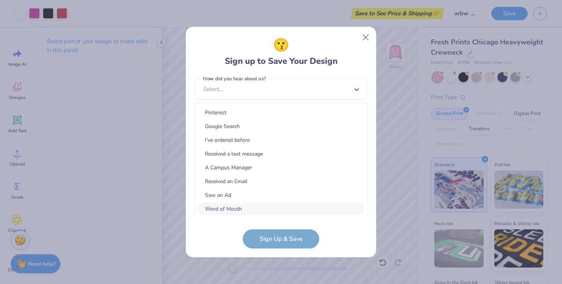
click at [244, 208] on div "Word of Mouth" at bounding box center [281, 209] width 166 height 13
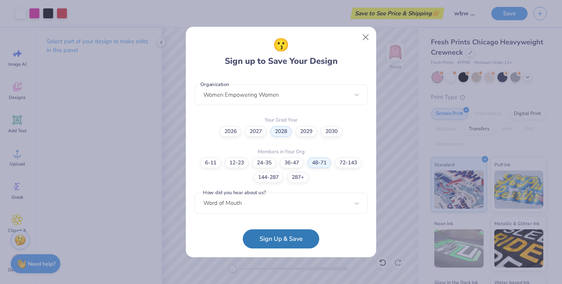
scroll to position [190, 0]
click at [277, 246] on button "Sign Up & Save" at bounding box center [281, 236] width 76 height 19
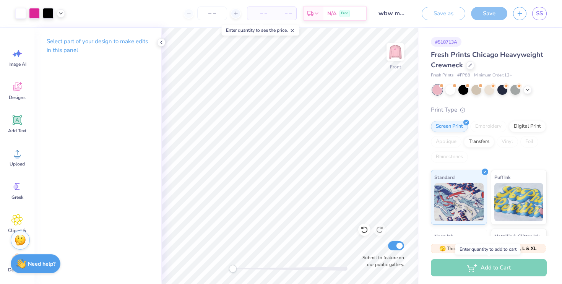
click at [470, 266] on div "Add to Cart" at bounding box center [489, 267] width 116 height 17
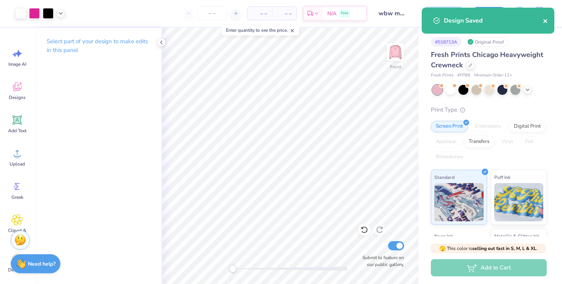
click at [543, 21] on icon "close" at bounding box center [545, 21] width 5 height 6
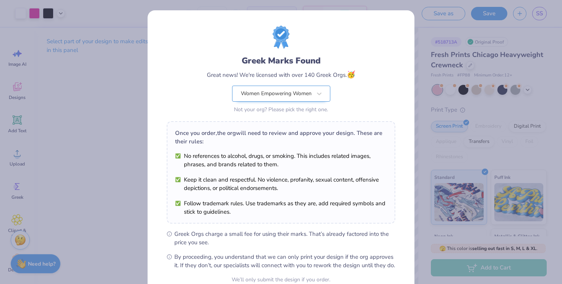
click at [288, 96] on div "Women Empowering Women" at bounding box center [276, 93] width 72 height 15
click at [325, 85] on div "Greek Marks Found Great news! We're licensed with over 140 Greek Orgs. 🥳 Women …" at bounding box center [281, 85] width 148 height 60
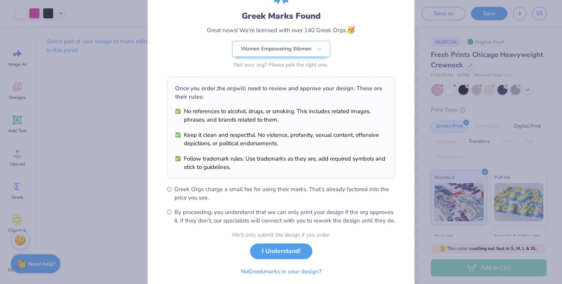
scroll to position [74, 0]
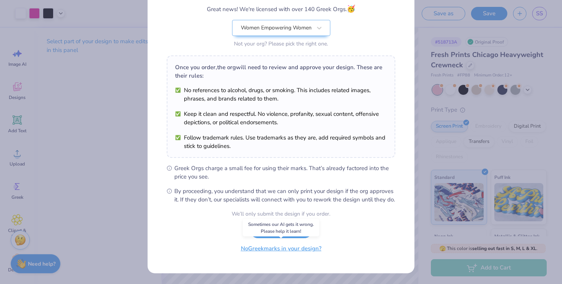
click at [271, 252] on button "No Greek marks in your design?" at bounding box center [281, 249] width 94 height 16
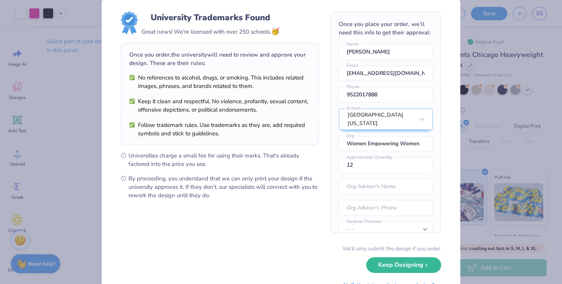
scroll to position [0, 0]
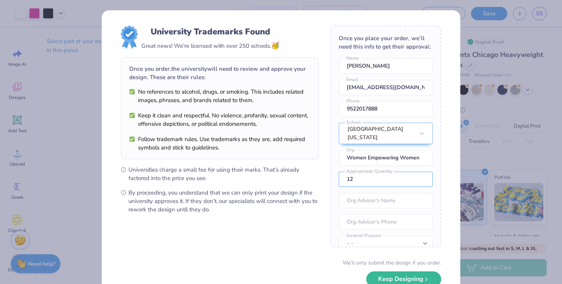
click at [514, 170] on div "University Trademarks Found Great news! We're licensed with over 250 schools. 🥳…" at bounding box center [281, 142] width 562 height 284
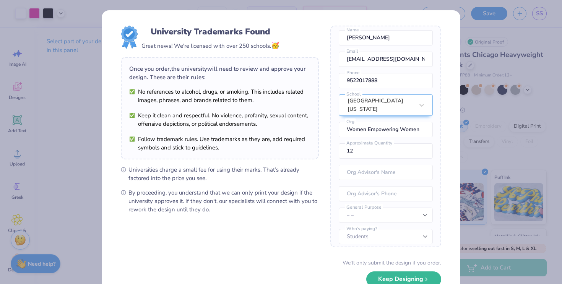
click at [399, 271] on div "We’ll only submit the design if you order. Keep Designing No Collegiate marks i…" at bounding box center [281, 283] width 320 height 48
click at [399, 273] on button "Keep Designing" at bounding box center [403, 277] width 75 height 16
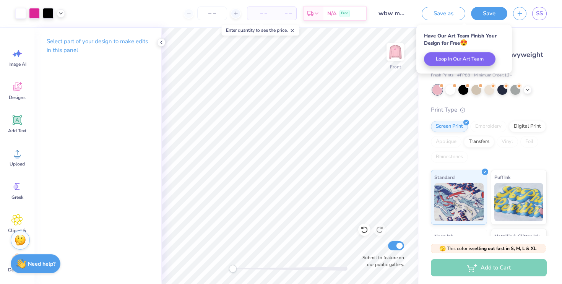
click at [271, 14] on div "– – Per Item" at bounding box center [259, 13] width 24 height 13
click at [265, 14] on span "– –" at bounding box center [259, 14] width 15 height 8
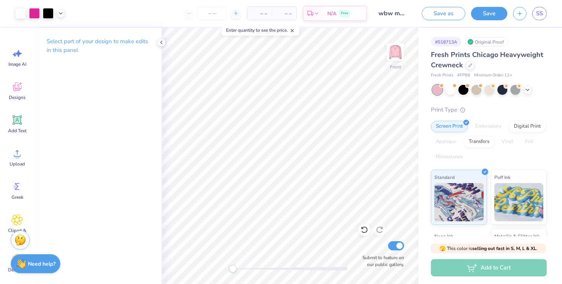
click at [282, 14] on span "– –" at bounding box center [283, 14] width 15 height 8
click at [209, 14] on input "number" at bounding box center [212, 13] width 30 height 14
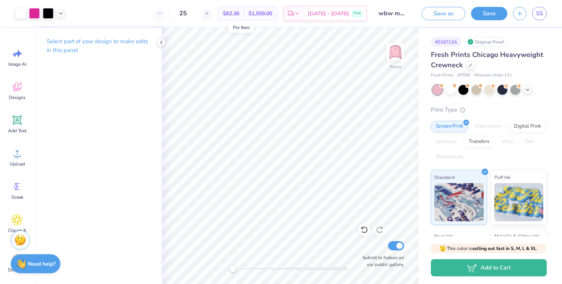
click at [238, 15] on span "$62.36" at bounding box center [231, 14] width 16 height 8
click at [271, 16] on span "$1,559.00" at bounding box center [260, 14] width 24 height 8
click at [197, 11] on input "25" at bounding box center [183, 13] width 30 height 14
type input "2"
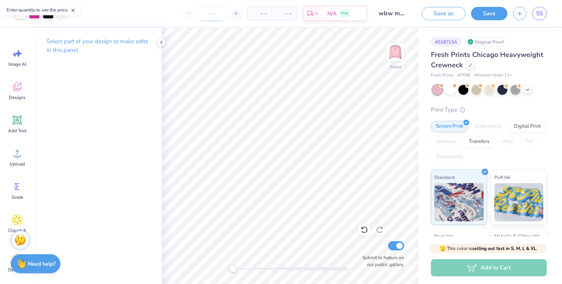
type input "0"
type input "30"
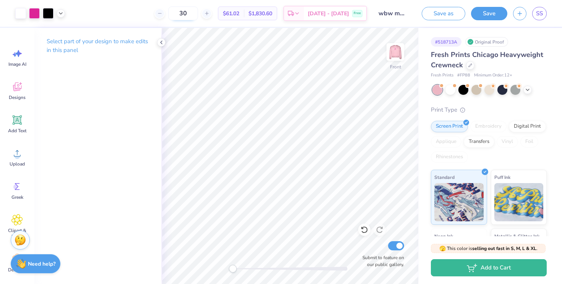
drag, startPoint x: 198, startPoint y: 14, endPoint x: 184, endPoint y: 14, distance: 14.5
click at [184, 14] on input "30" at bounding box center [183, 13] width 30 height 14
drag, startPoint x: 195, startPoint y: 15, endPoint x: 180, endPoint y: 15, distance: 14.9
click at [181, 15] on input "50" at bounding box center [183, 13] width 30 height 14
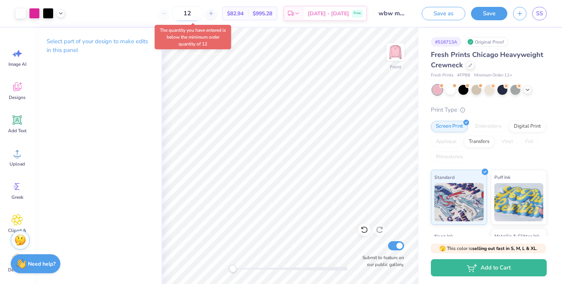
click at [200, 16] on input "12" at bounding box center [187, 13] width 30 height 14
type input "1"
type input "5"
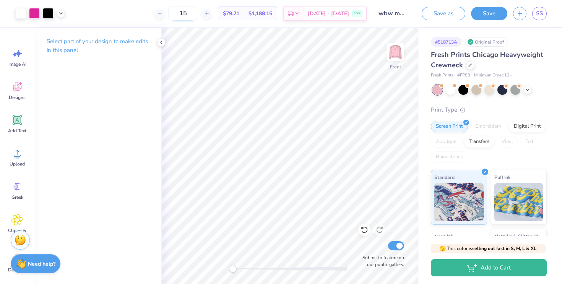
click at [198, 12] on input "15" at bounding box center [183, 13] width 30 height 14
type input "1"
type input "2"
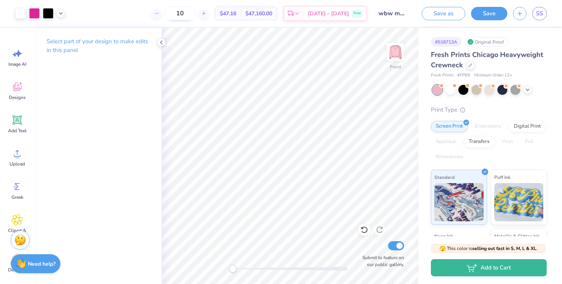
type input "1"
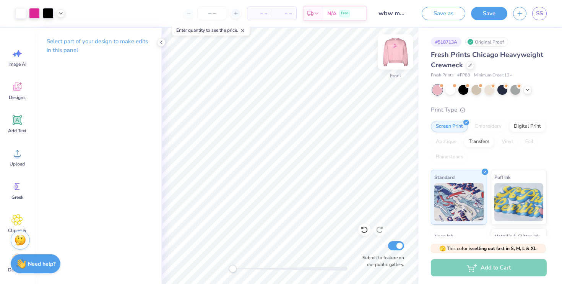
click at [394, 50] on img at bounding box center [395, 52] width 31 height 31
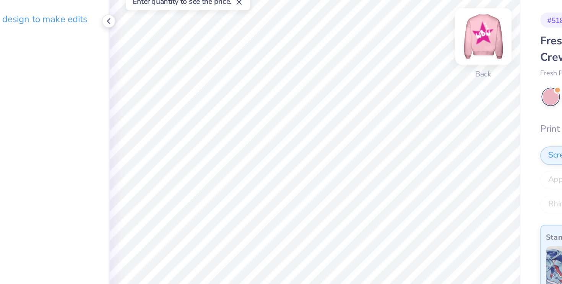
click at [402, 50] on img at bounding box center [395, 52] width 31 height 31
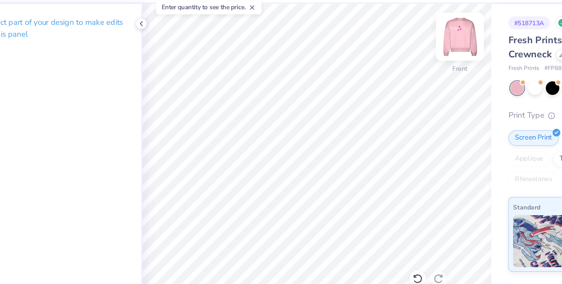
click at [388, 55] on img at bounding box center [395, 52] width 31 height 31
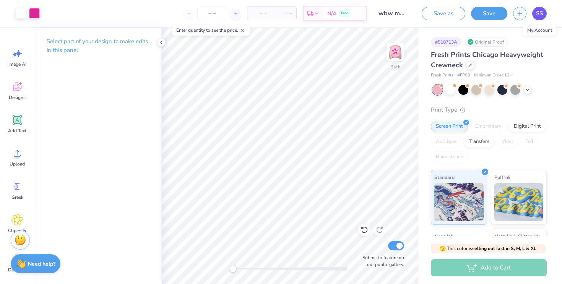
click at [537, 13] on span "SS" at bounding box center [539, 13] width 7 height 9
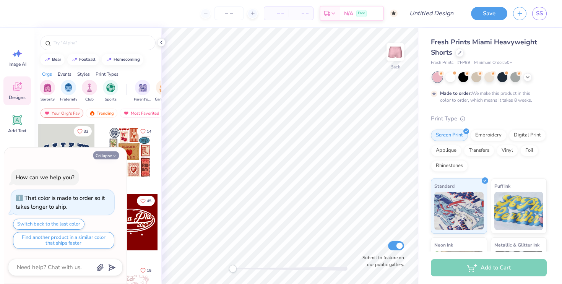
click at [115, 156] on icon "button" at bounding box center [114, 156] width 5 height 5
type textarea "x"
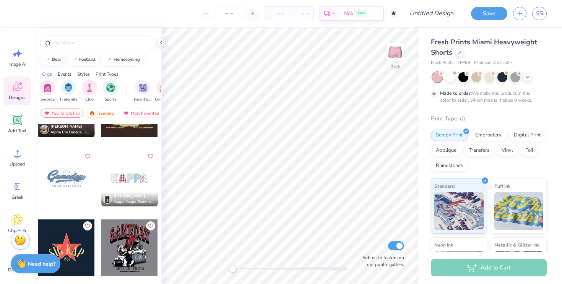
scroll to position [1921, 0]
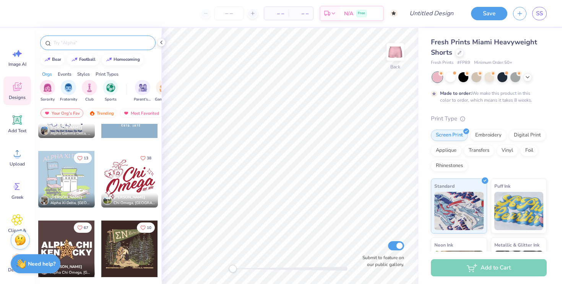
click at [62, 42] on input "text" at bounding box center [102, 43] width 98 height 8
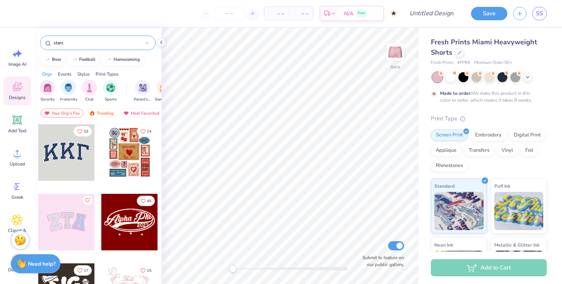
type input "stars"
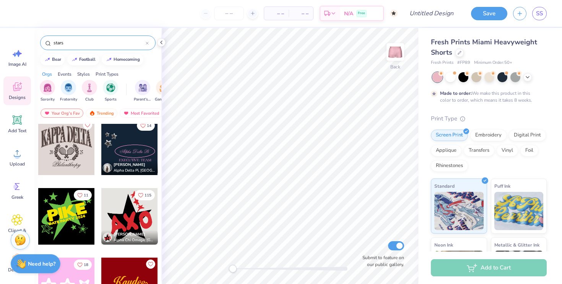
scroll to position [697, 0]
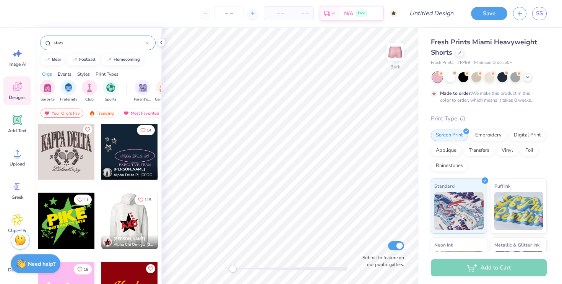
click at [119, 222] on div at bounding box center [129, 221] width 57 height 57
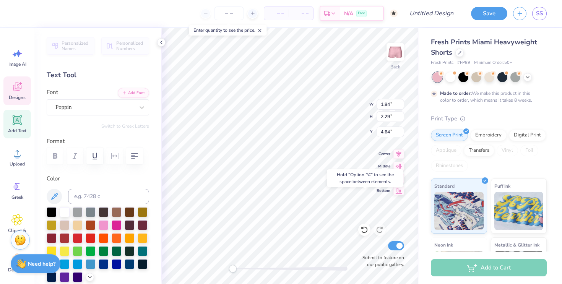
type input "1.89"
type input "2.34"
type input "5.12"
type input "1.60"
type input "2.18"
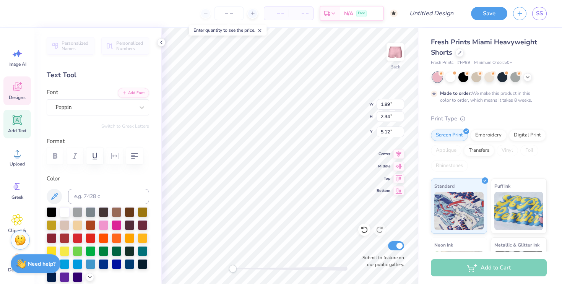
type input "4.51"
type input "1.84"
type input "2.29"
type input "7.20"
type input "1.89"
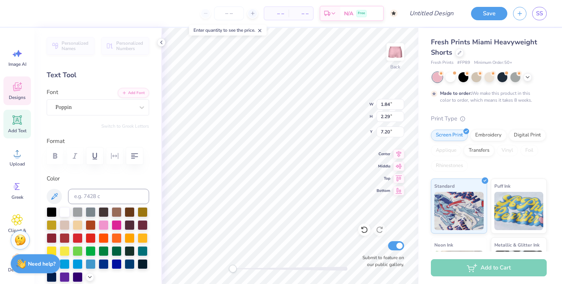
type input "2.34"
type input "7.66"
type textarea "W"
type input "1.84"
type input "2.29"
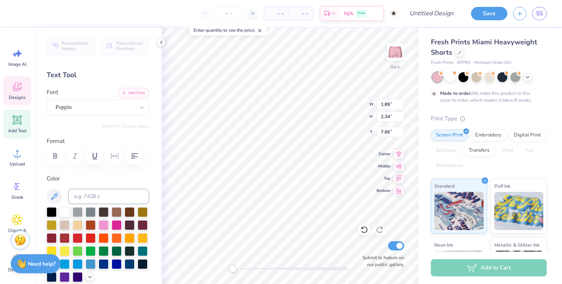
type input "7.71"
type textarea "B"
type textarea "W"
type input "1.91"
type input "2.20"
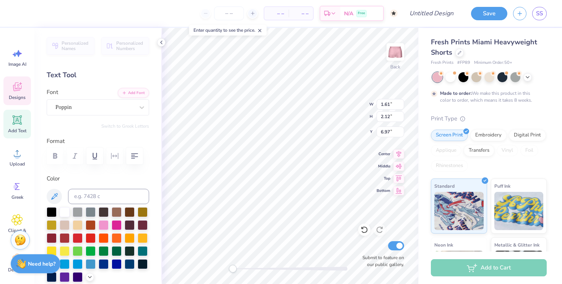
type input "7.78"
type input "1.92"
type input "2.41"
type input "7.53"
click at [61, 208] on div at bounding box center [65, 211] width 10 height 10
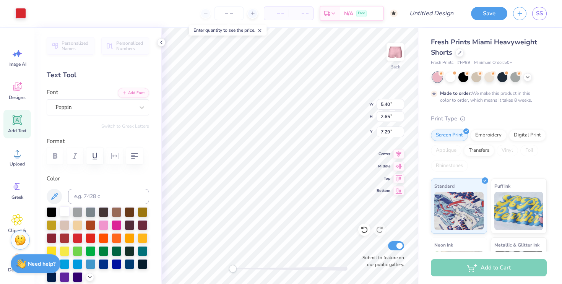
type input "3.53"
type input "2.44"
click at [62, 208] on div at bounding box center [65, 211] width 10 height 10
click at [68, 212] on div at bounding box center [65, 211] width 10 height 10
click at [119, 224] on div at bounding box center [117, 224] width 10 height 10
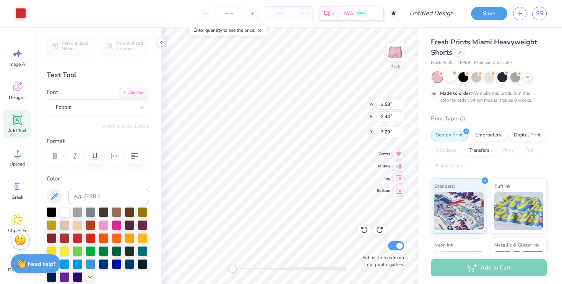
type input "1.92"
type input "2.41"
type input "4.05"
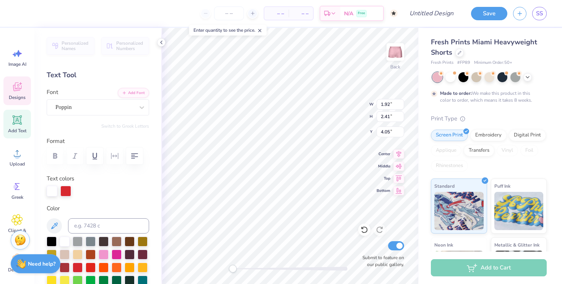
type input "1.91"
type input "2.20"
type input "7.53"
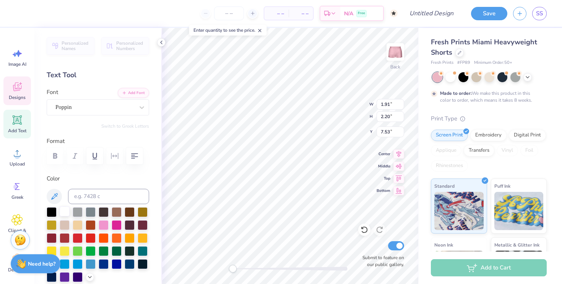
click at [66, 212] on div at bounding box center [65, 211] width 10 height 10
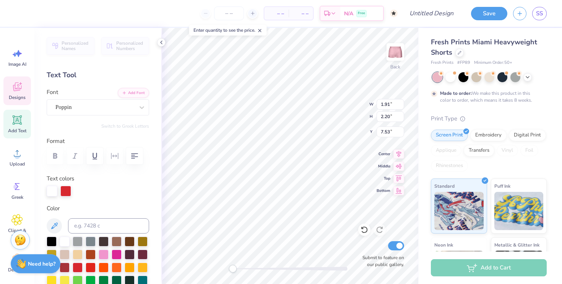
type input "1.61"
type input "2.12"
type input "7.29"
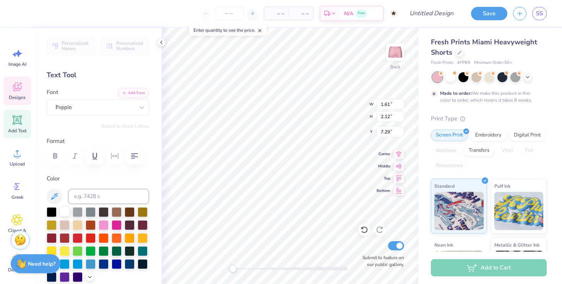
click at [65, 210] on div at bounding box center [65, 211] width 10 height 10
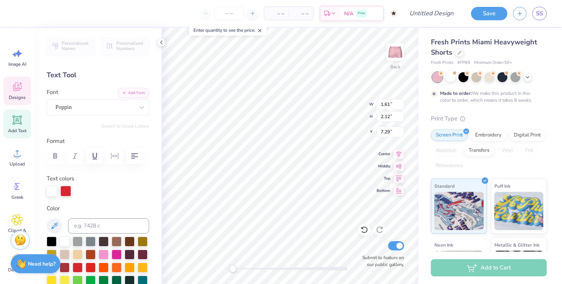
type input "0.80"
type input "0.84"
type input "2.15"
type input "1.09"
type input "1.14"
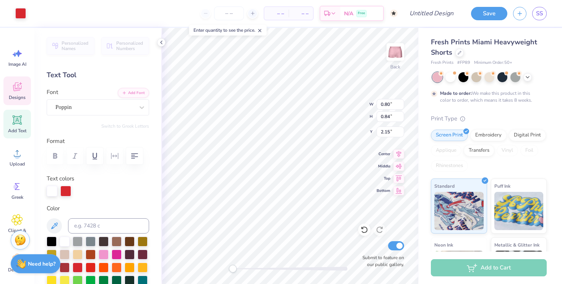
type input "8.27"
type input "1.61"
type input "2.12"
type input "7.29"
type input "0.99"
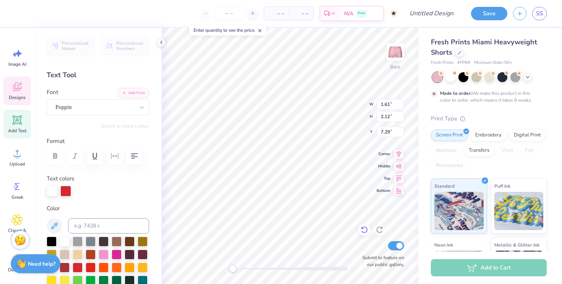
type input "1.31"
type input "8.11"
type input "1.91"
type input "2.20"
type input "7.59"
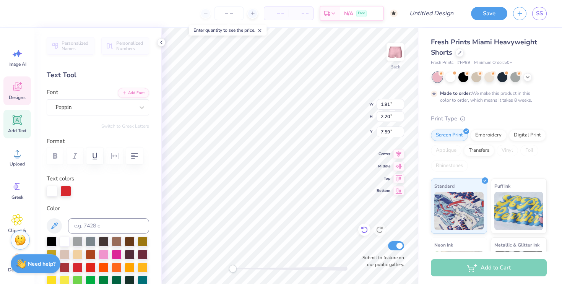
type input "1.08"
type input "1.24"
type input "8.52"
type input "1.92"
type input "2.41"
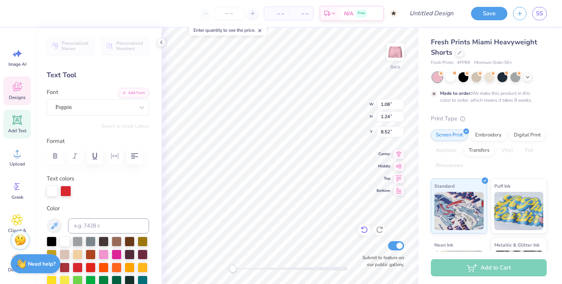
type input "7.59"
type input "1.02"
type input "1.28"
type input "8.58"
click at [359, 229] on div "Back W 1.02 1.02 " H 1.28 1.28 " Y 8.58 8.58 " Center Middle Top Bottom Submit …" at bounding box center [289, 156] width 257 height 256
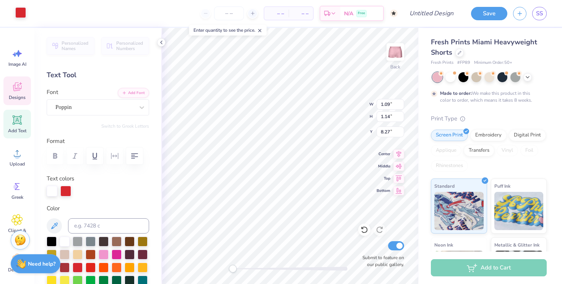
click at [22, 8] on div at bounding box center [20, 12] width 11 height 11
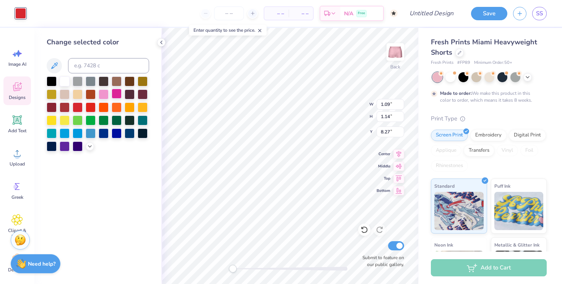
click at [114, 92] on div at bounding box center [117, 94] width 10 height 10
type input "0.86"
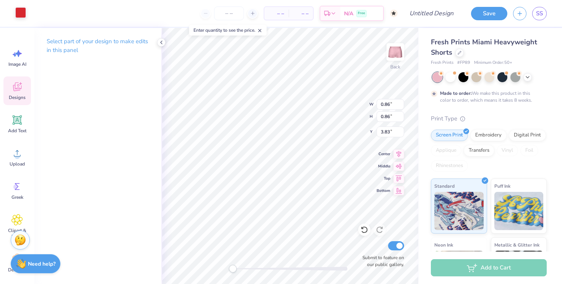
click at [22, 14] on div at bounding box center [20, 12] width 11 height 11
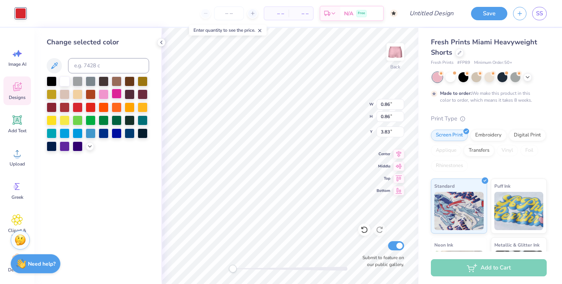
click at [115, 91] on div at bounding box center [117, 94] width 10 height 10
type input "7.90"
type input "0.69"
type input "0.91"
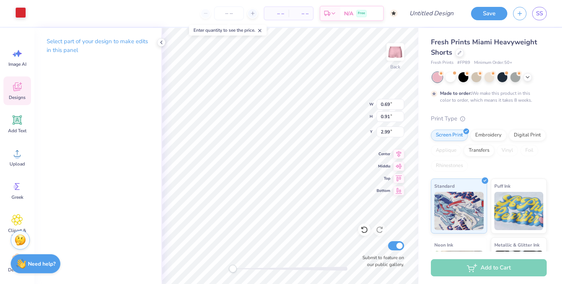
click at [20, 12] on div at bounding box center [20, 12] width 11 height 11
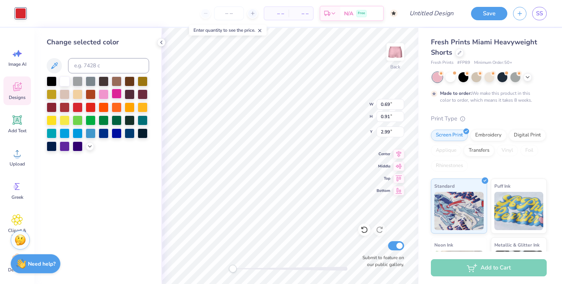
click at [116, 93] on div at bounding box center [117, 94] width 10 height 10
type input "7.20"
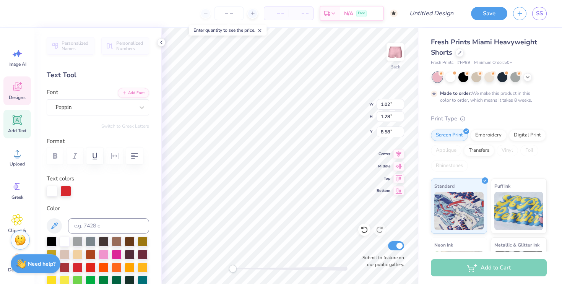
type input "1.08"
type input "1.24"
type input "8.17"
type input "0.99"
type input "1.31"
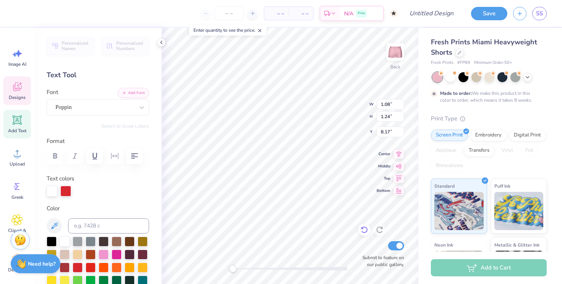
type input "8.11"
type input "1.08"
type input "1.24"
type input "8.37"
type input "1.02"
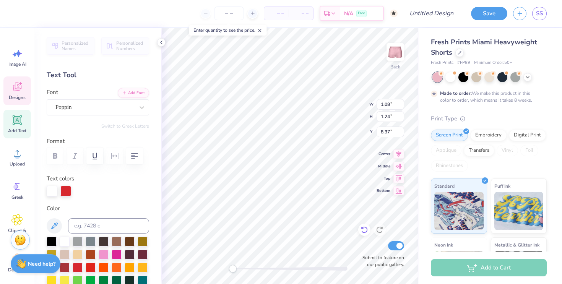
type input "1.28"
type input "8.33"
type input "0.88"
type input "1.29"
type input "8.71"
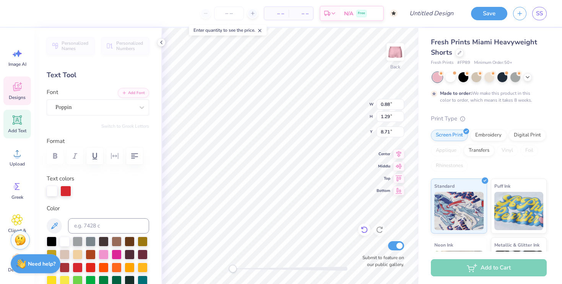
type input "0.99"
type input "1.31"
type input "8.69"
type input "1.09"
type input "1.14"
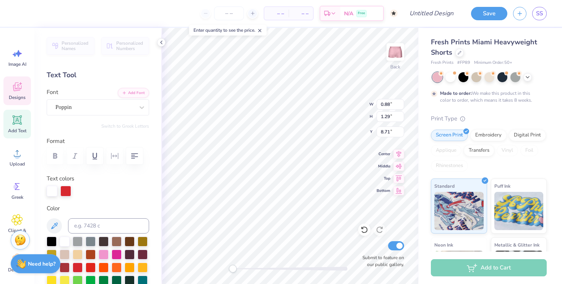
type input "8.58"
type input "0.86"
type input "7.90"
type input "0.69"
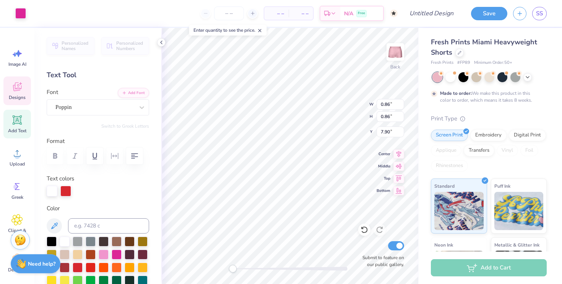
type input "0.91"
type input "7.20"
type input "1.09"
type input "1.14"
type input "7.55"
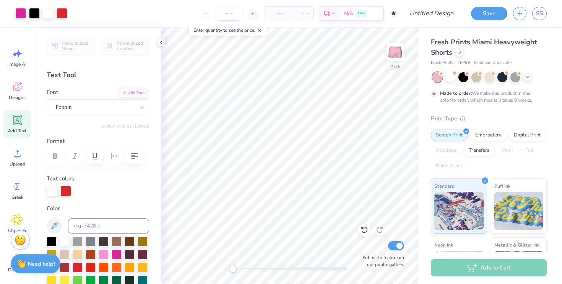
click at [234, 13] on input "number" at bounding box center [229, 13] width 30 height 14
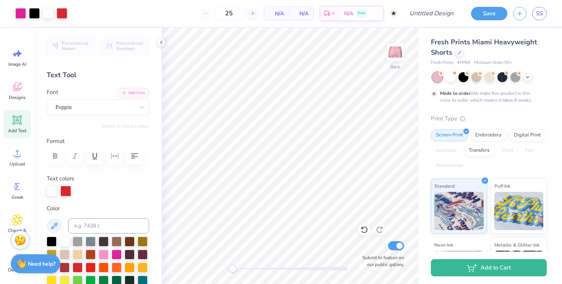
type input "50"
click at [262, 41] on body "Art colors 50 N/A Per Item N/A Total Est. Delivery N/A Free Design Title Save S…" at bounding box center [281, 142] width 562 height 284
click at [215, 15] on input "50" at bounding box center [200, 13] width 30 height 14
click at [478, 13] on button "Save" at bounding box center [489, 12] width 36 height 13
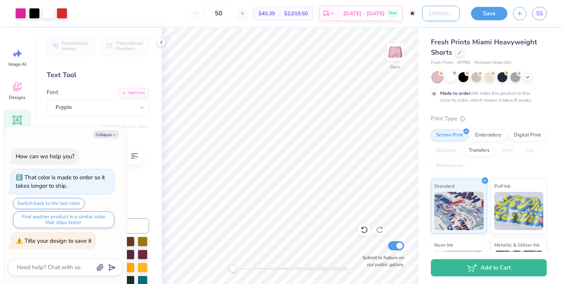
click at [446, 21] on input "Design Title" at bounding box center [440, 13] width 37 height 15
type textarea "x"
type input "w"
type textarea "x"
type input "wb"
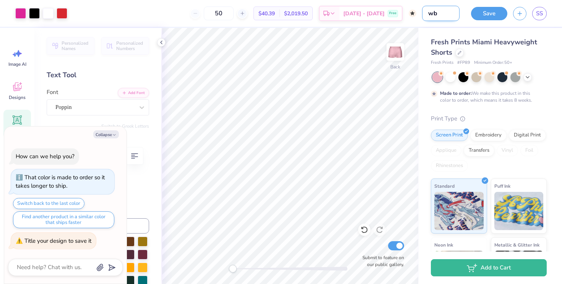
type textarea "x"
type input "wbw"
type textarea "x"
type input "wbw"
type textarea "x"
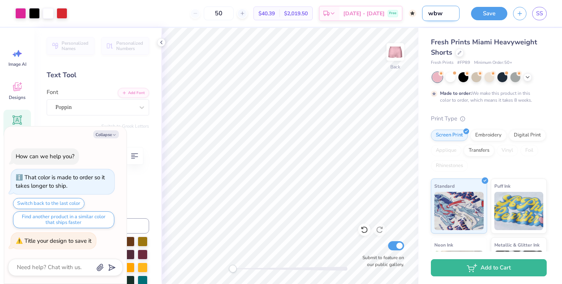
type input "wbw m"
type textarea "x"
type input "wbw me"
type textarea "x"
type input "wbw mer"
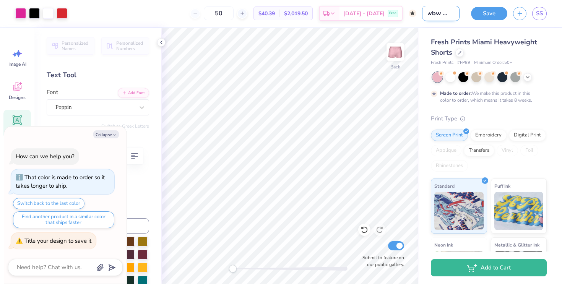
type textarea "x"
type input "wbw merc"
type textarea "x"
type input "wbw merch"
type textarea "x"
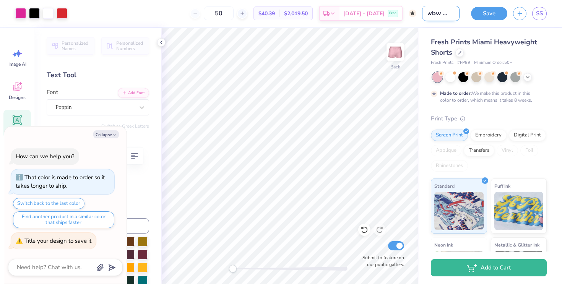
scroll to position [0, 8]
type input "wbw merch"
click at [490, 11] on button "Save" at bounding box center [489, 12] width 36 height 13
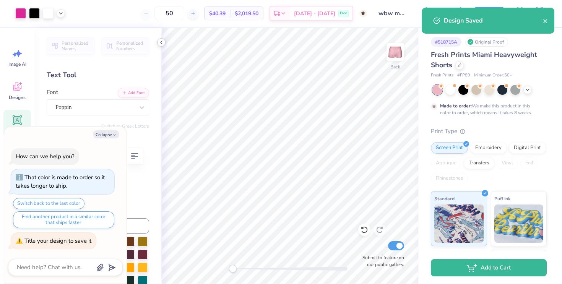
click at [159, 43] on icon at bounding box center [161, 42] width 6 height 6
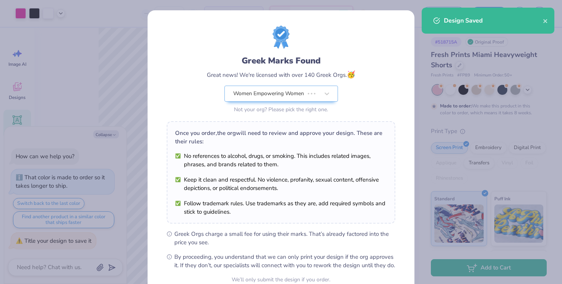
type textarea "x"
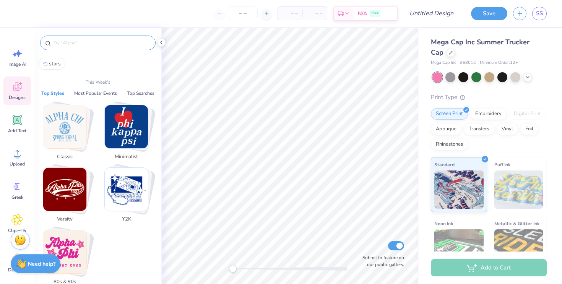
click at [85, 41] on input "text" at bounding box center [102, 43] width 98 height 8
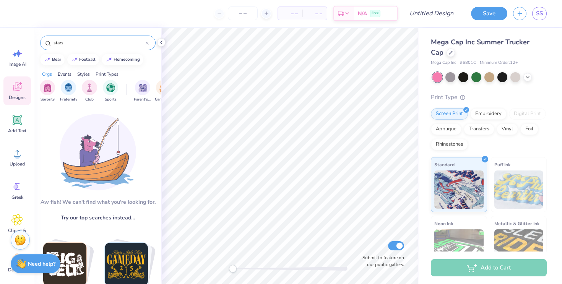
type input "stars"
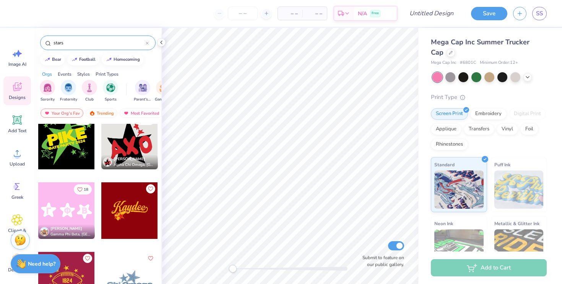
scroll to position [777, 0]
click at [123, 151] on div at bounding box center [129, 140] width 57 height 57
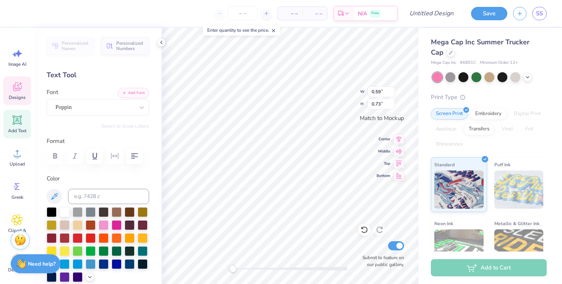
type textarea "wbw"
type input "0.61"
type input "0.69"
type textarea "b"
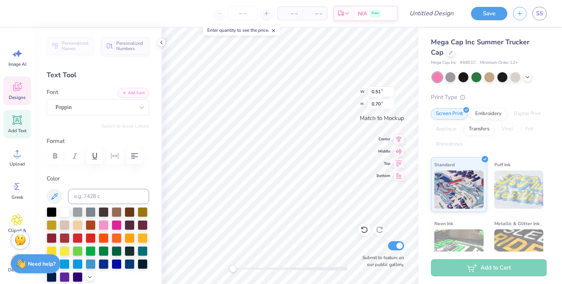
type textarea "W"
type textarea "B"
type input "0.52"
type input "0.68"
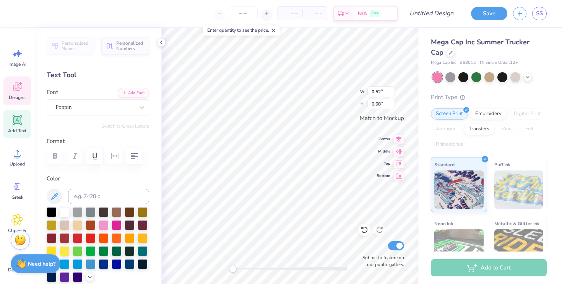
type input "0.61"
type input "0.70"
type input "1.73"
type input "1.87"
type input "0.61"
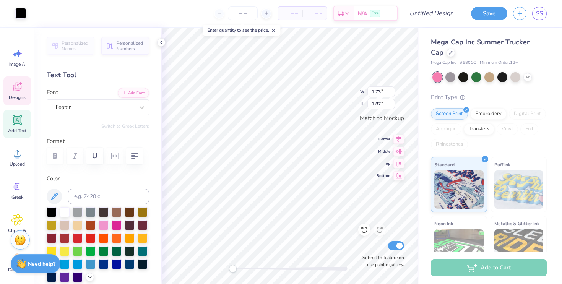
type input "0.77"
type input "1.73"
type input "1.87"
type input "0.52"
type input "0.68"
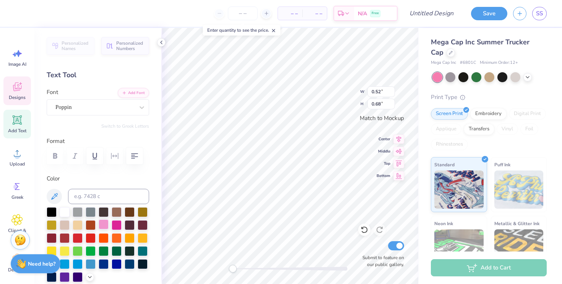
click at [102, 228] on div at bounding box center [104, 224] width 10 height 10
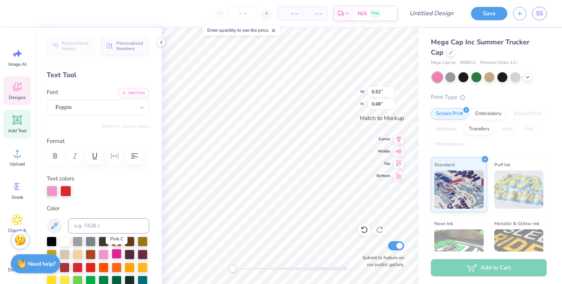
click at [118, 253] on div at bounding box center [117, 254] width 10 height 10
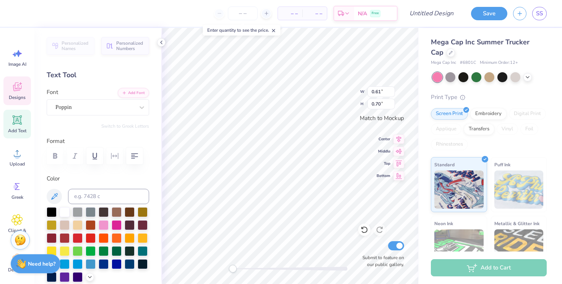
type input "0.52"
type input "0.68"
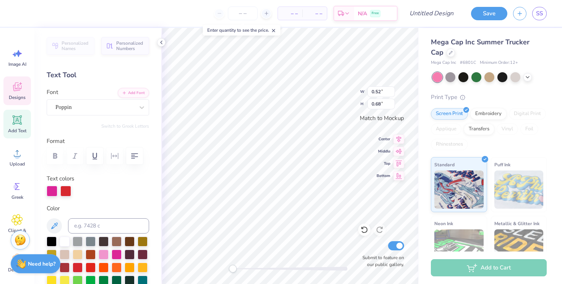
type input "0.72"
type input "0.94"
type input "0.90"
type input "1.18"
type input "0.61"
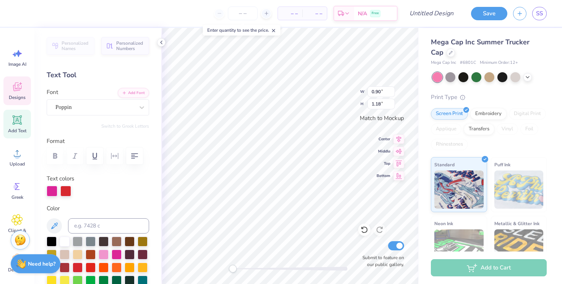
type input "0.70"
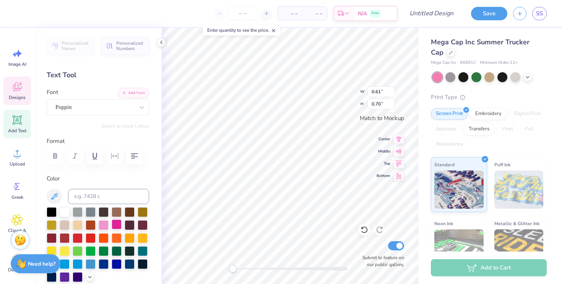
click at [118, 225] on div at bounding box center [117, 224] width 10 height 10
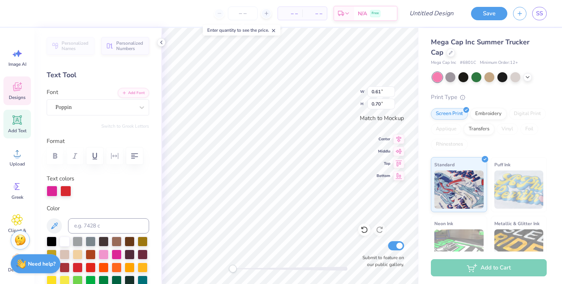
type input "1.08"
type input "1.24"
type input "0.61"
type input "0.77"
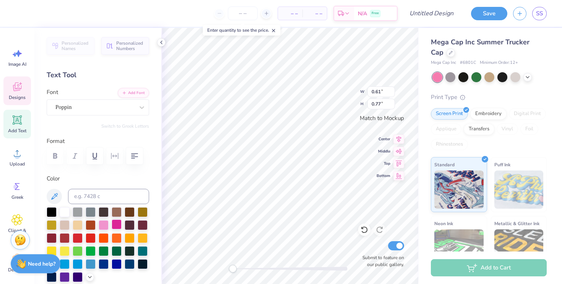
click at [117, 223] on div at bounding box center [117, 224] width 10 height 10
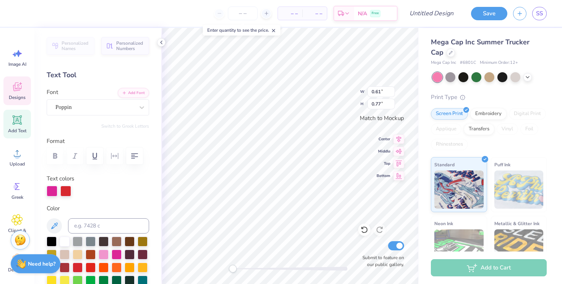
type input "1.22"
type input "1.53"
type input "0.28"
type input "0.27"
click at [19, 12] on div at bounding box center [20, 12] width 11 height 11
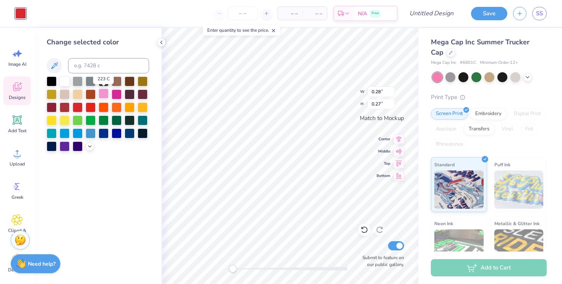
click at [101, 93] on div at bounding box center [104, 94] width 10 height 10
type input "0.47"
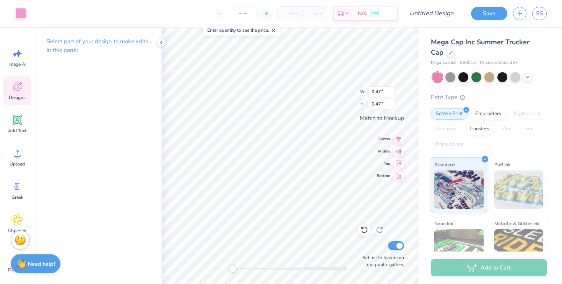
type input "0.22"
type input "0.29"
click at [22, 15] on div at bounding box center [20, 12] width 11 height 11
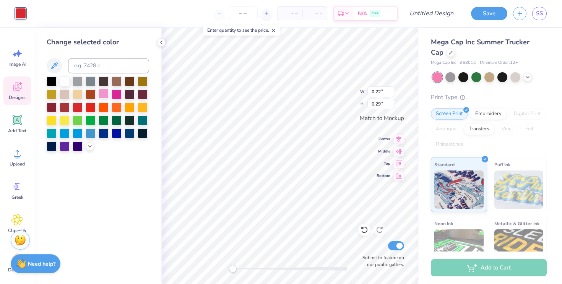
click at [105, 95] on div at bounding box center [104, 94] width 10 height 10
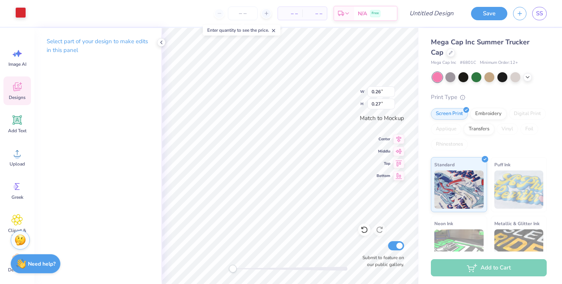
click at [19, 13] on div at bounding box center [20, 12] width 11 height 11
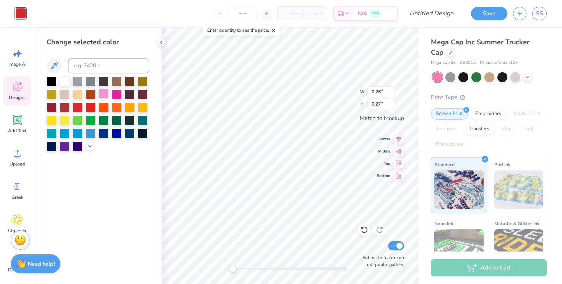
click at [102, 93] on div at bounding box center [104, 94] width 10 height 10
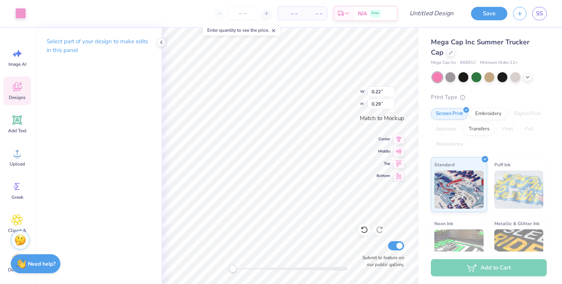
type input "1.22"
type input "1.53"
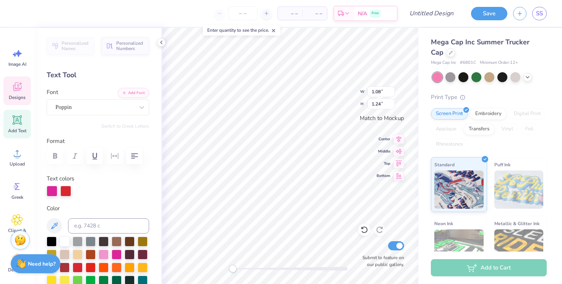
type input "1.22"
type input "1.53"
type input "0.90"
type input "1.18"
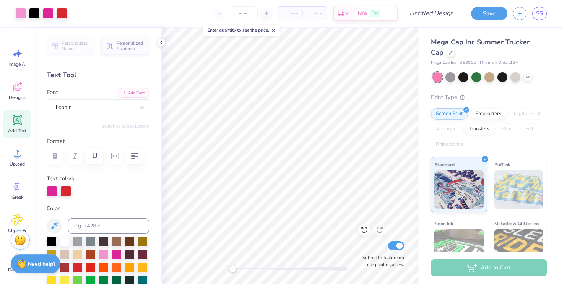
click at [19, 115] on icon at bounding box center [16, 119] width 11 height 11
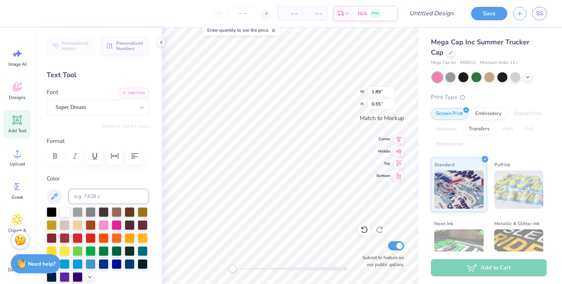
type textarea "university of florida"
click at [140, 116] on div "Personalized Names Personalized Numbers Text Tool Add Font Font Super Dream Swi…" at bounding box center [97, 156] width 127 height 256
click at [136, 105] on div at bounding box center [142, 108] width 14 height 14
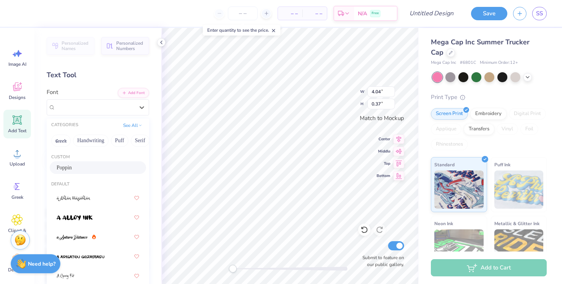
click at [77, 167] on div "Poppin" at bounding box center [98, 168] width 83 height 8
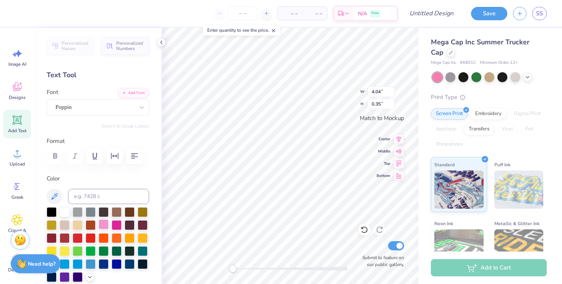
click at [102, 225] on div at bounding box center [104, 224] width 10 height 10
type input "0.22"
type input "0.29"
click at [341, 104] on div "W 0.22 0.22 " H 0.29 0.29 " Match to Mockup Center Middle Top Bottom Submit to …" at bounding box center [289, 156] width 257 height 256
type input "0.22"
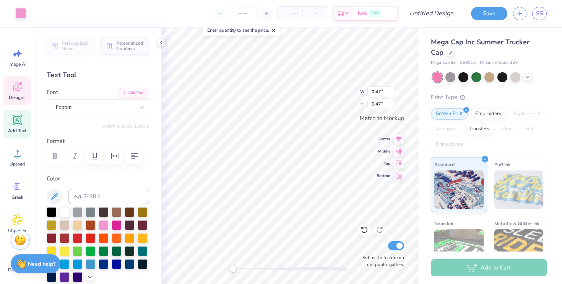
type input "0.29"
type input "0.47"
type input "0.22"
type input "0.29"
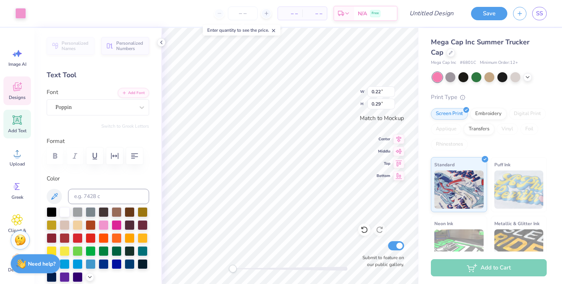
type input "0.26"
type input "0.27"
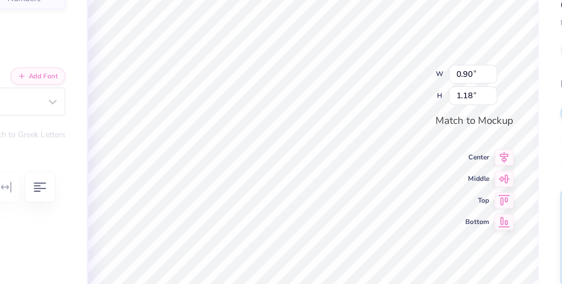
type input "1.08"
type input "1.24"
type input "1.22"
type input "1.53"
type input "1.08"
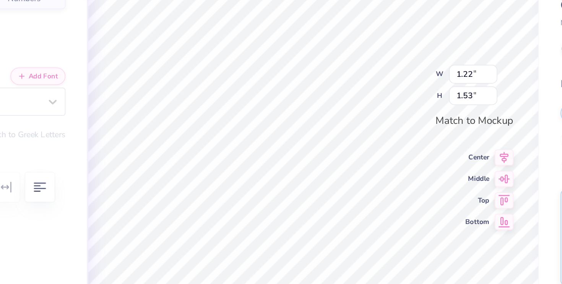
type input "1.24"
type input "1.22"
type input "1.53"
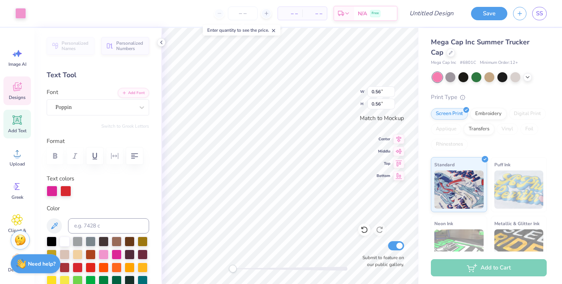
type input "0.56"
type input "0.26"
type input "0.27"
click at [344, 93] on div "W 0.98 0.98 " H 1.27 1.27 " Match to Mockup Center Middle Top Bottom Submit to …" at bounding box center [289, 156] width 257 height 256
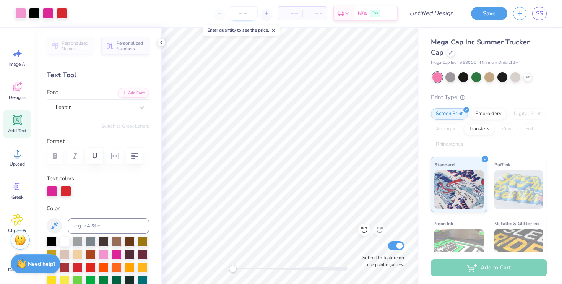
click at [244, 16] on input "number" at bounding box center [243, 13] width 30 height 14
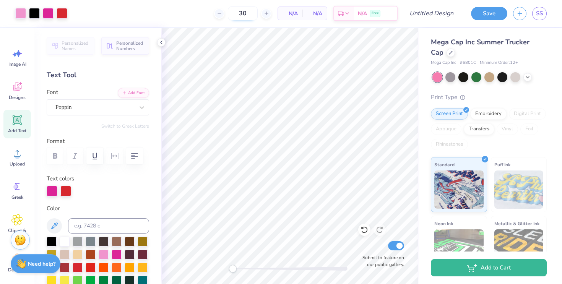
type input "30"
click at [273, 14] on span "$18.34" at bounding box center [266, 14] width 16 height 8
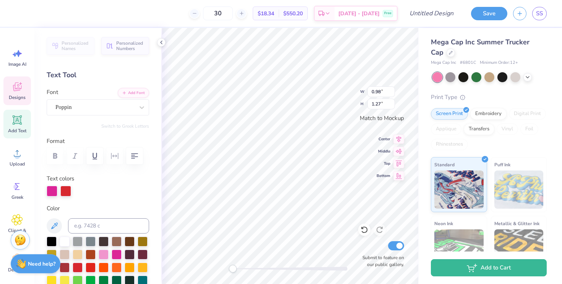
type input "0.90"
type input "1.18"
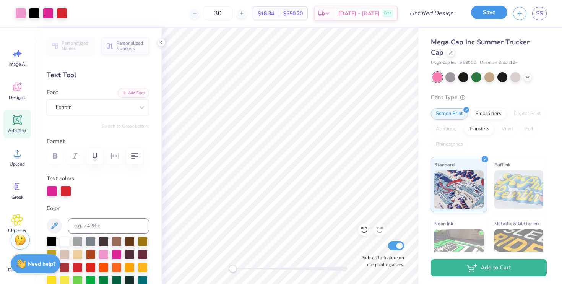
click at [494, 8] on button "Save" at bounding box center [489, 12] width 36 height 13
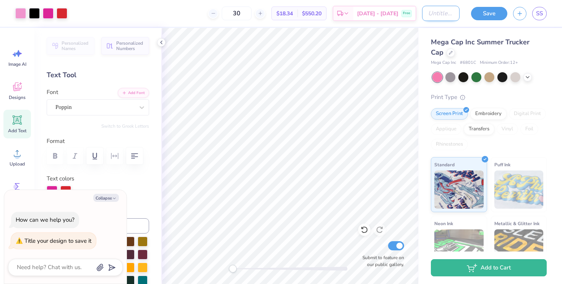
type textarea "x"
click at [457, 11] on input "Design Title" at bounding box center [440, 13] width 37 height 15
type input "w"
type textarea "x"
type input "wb"
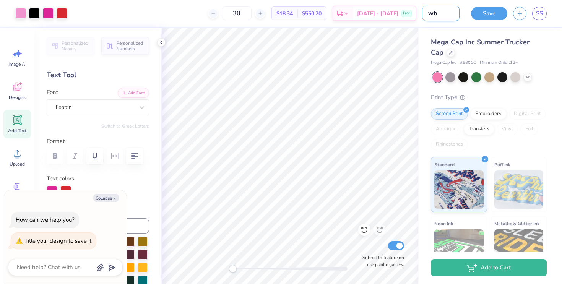
type textarea "x"
type input "wbw"
type textarea "x"
type input "wbw"
type textarea "x"
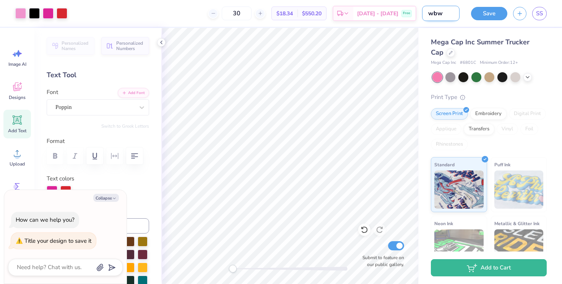
type input "wbw m"
type textarea "x"
type input "wbw me"
type textarea "x"
type input "wbw mer"
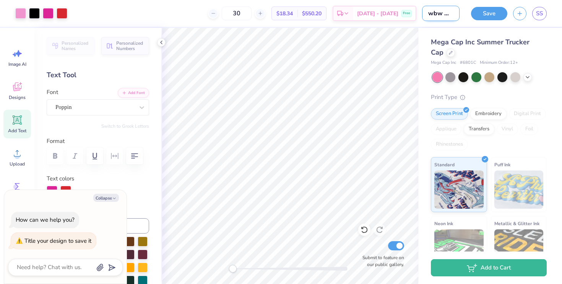
type textarea "x"
type input "wbw merc"
type textarea "x"
type input "wbw merch"
type textarea "x"
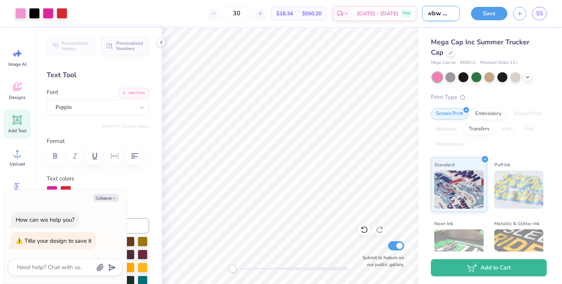
scroll to position [0, 8]
type input "wbw merch"
click at [494, 10] on button "Save" at bounding box center [489, 12] width 36 height 13
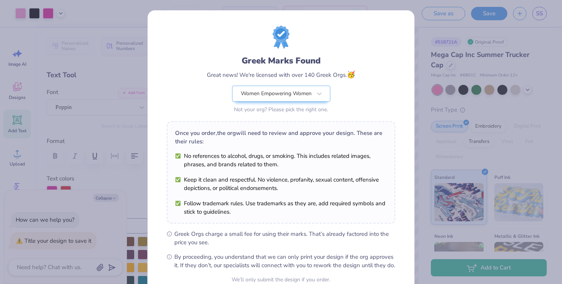
scroll to position [74, 0]
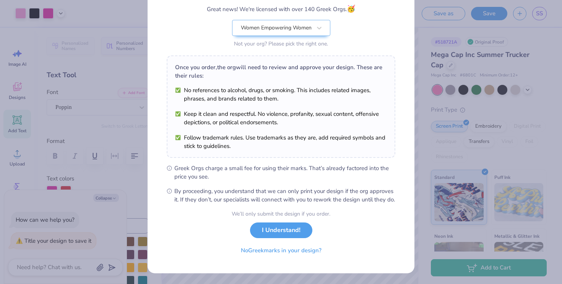
click at [438, 209] on div "Greek Marks Found Great news! We're licensed with over 140 Greek Orgs. 🥳 Women …" at bounding box center [281, 142] width 562 height 284
click at [282, 230] on button "I Understand!" at bounding box center [281, 228] width 62 height 16
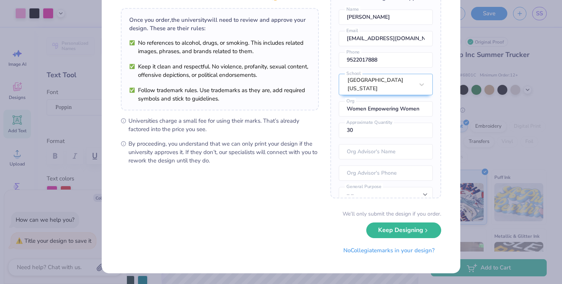
scroll to position [0, 0]
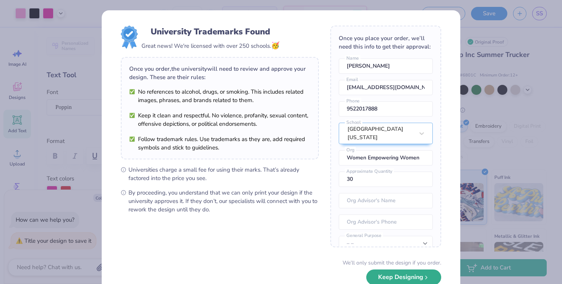
click at [405, 275] on button "Keep Designing" at bounding box center [403, 277] width 75 height 16
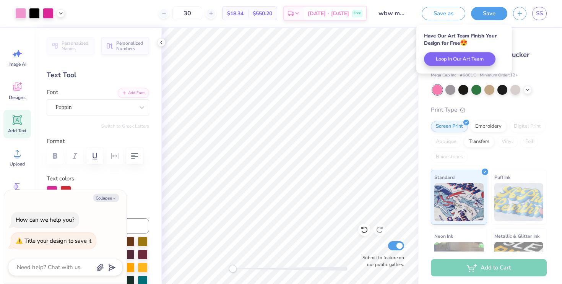
type textarea "x"
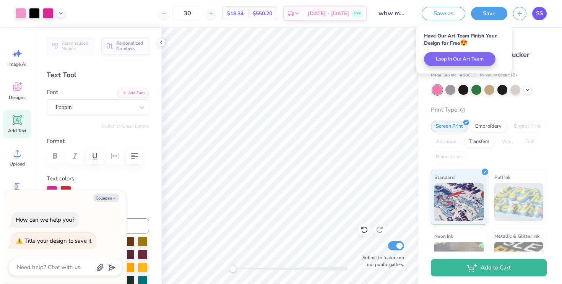
click at [540, 11] on span "SS" at bounding box center [539, 13] width 7 height 9
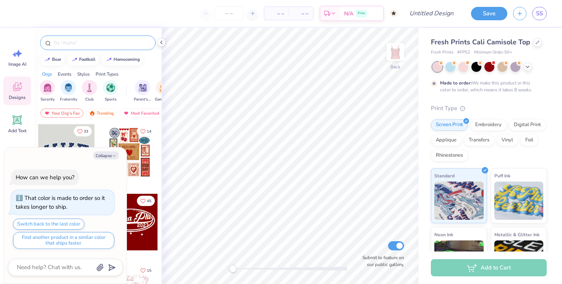
click at [65, 36] on div at bounding box center [97, 43] width 115 height 15
type textarea "x"
click at [66, 41] on input "text" at bounding box center [102, 43] width 98 height 8
type input "stars"
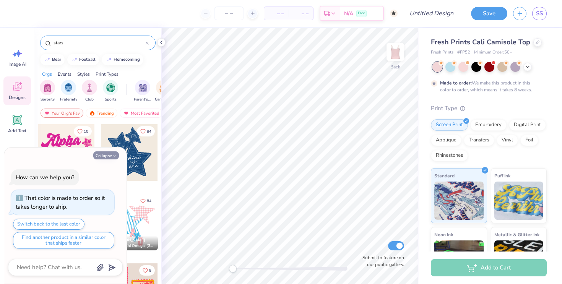
click at [104, 156] on button "Collapse" at bounding box center [106, 155] width 26 height 8
type textarea "x"
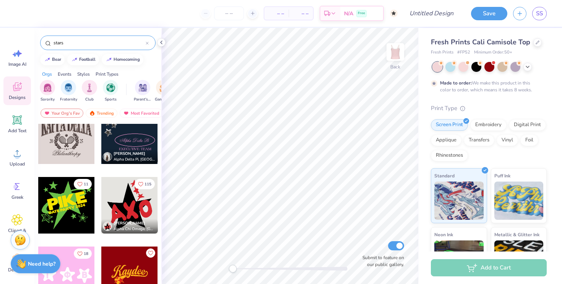
scroll to position [777, 0]
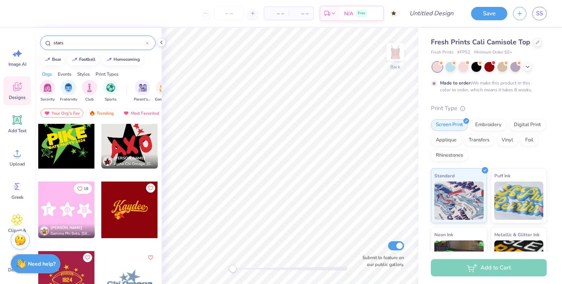
click at [127, 138] on div at bounding box center [129, 140] width 57 height 57
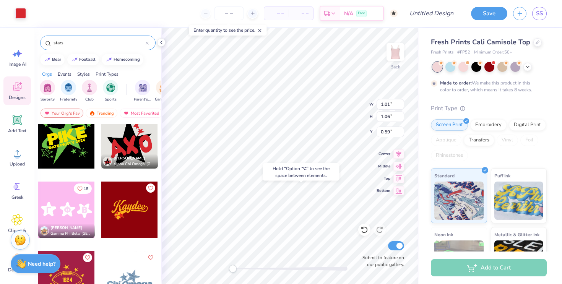
type input "0.87"
type input "1.14"
type input "1.65"
type input "1.08"
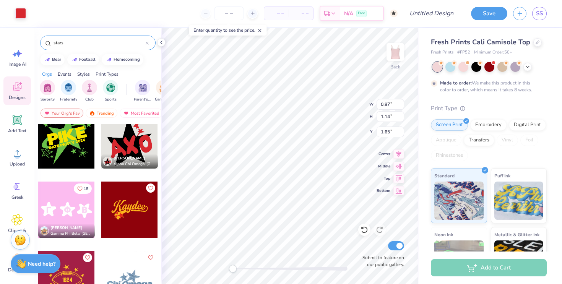
type input "2.70"
type input "2.37"
type input "2.94"
type input "4.32"
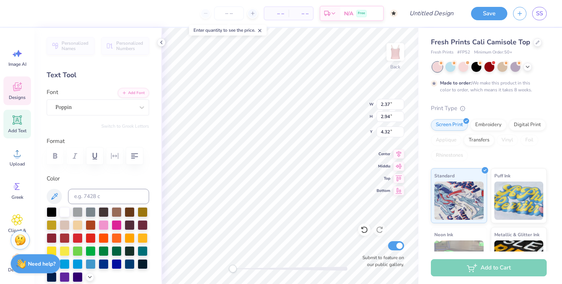
type textarea "w"
type textarea "b"
type textarea "w"
